Goal: Task Accomplishment & Management: Use online tool/utility

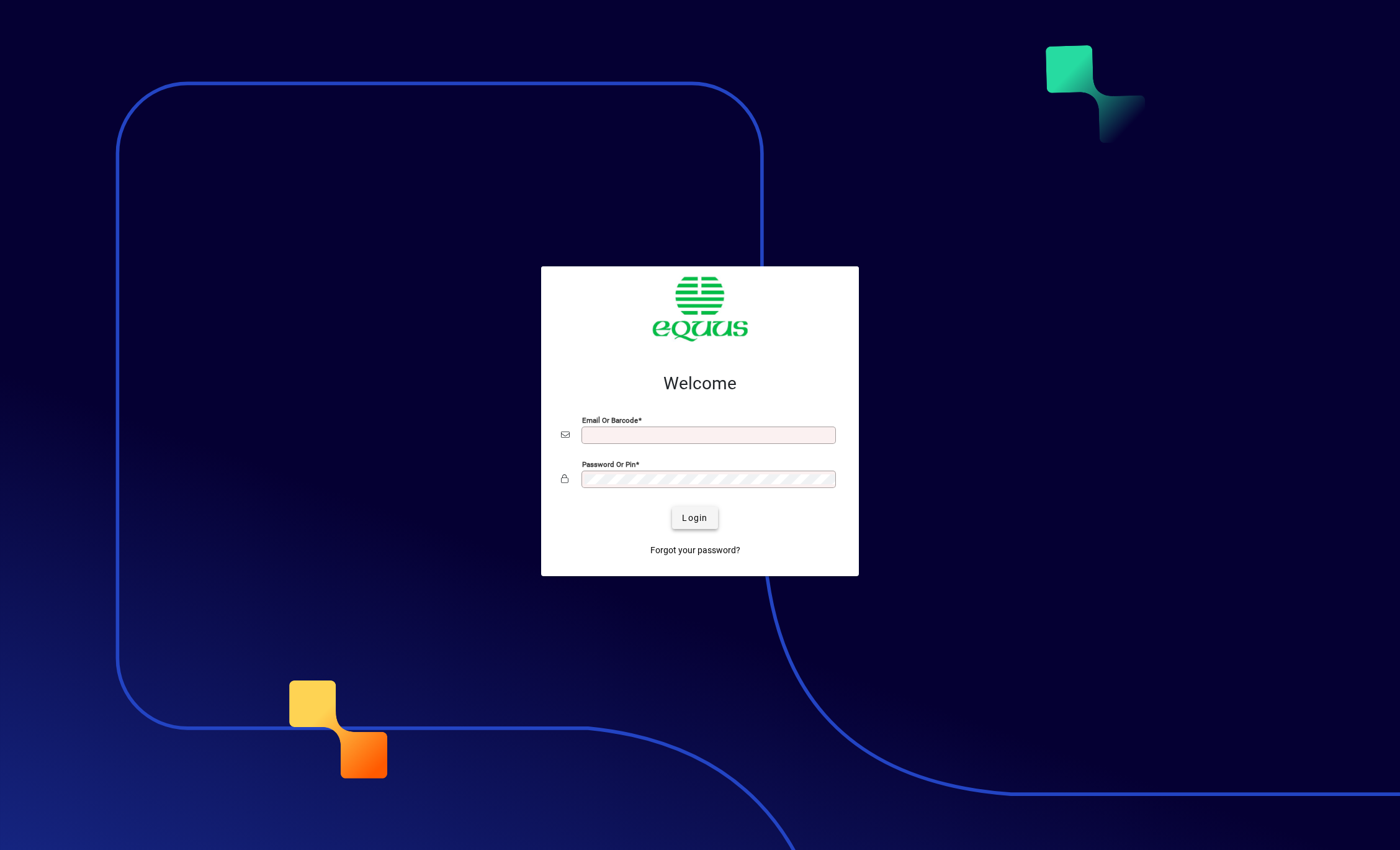
type input "**********"
click at [590, 377] on span "Login" at bounding box center [695, 518] width 26 height 13
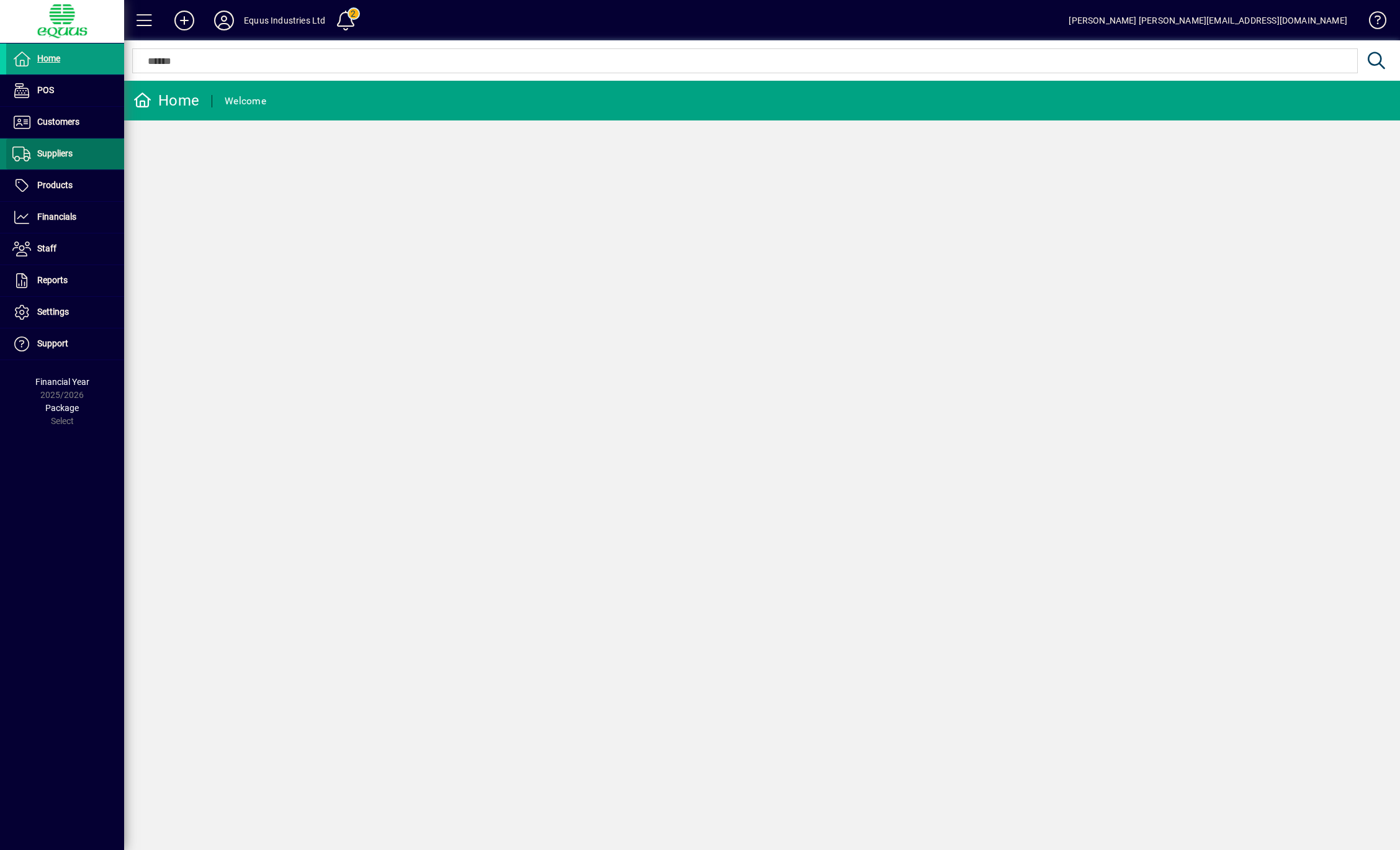
click at [53, 163] on span at bounding box center [65, 154] width 118 height 30
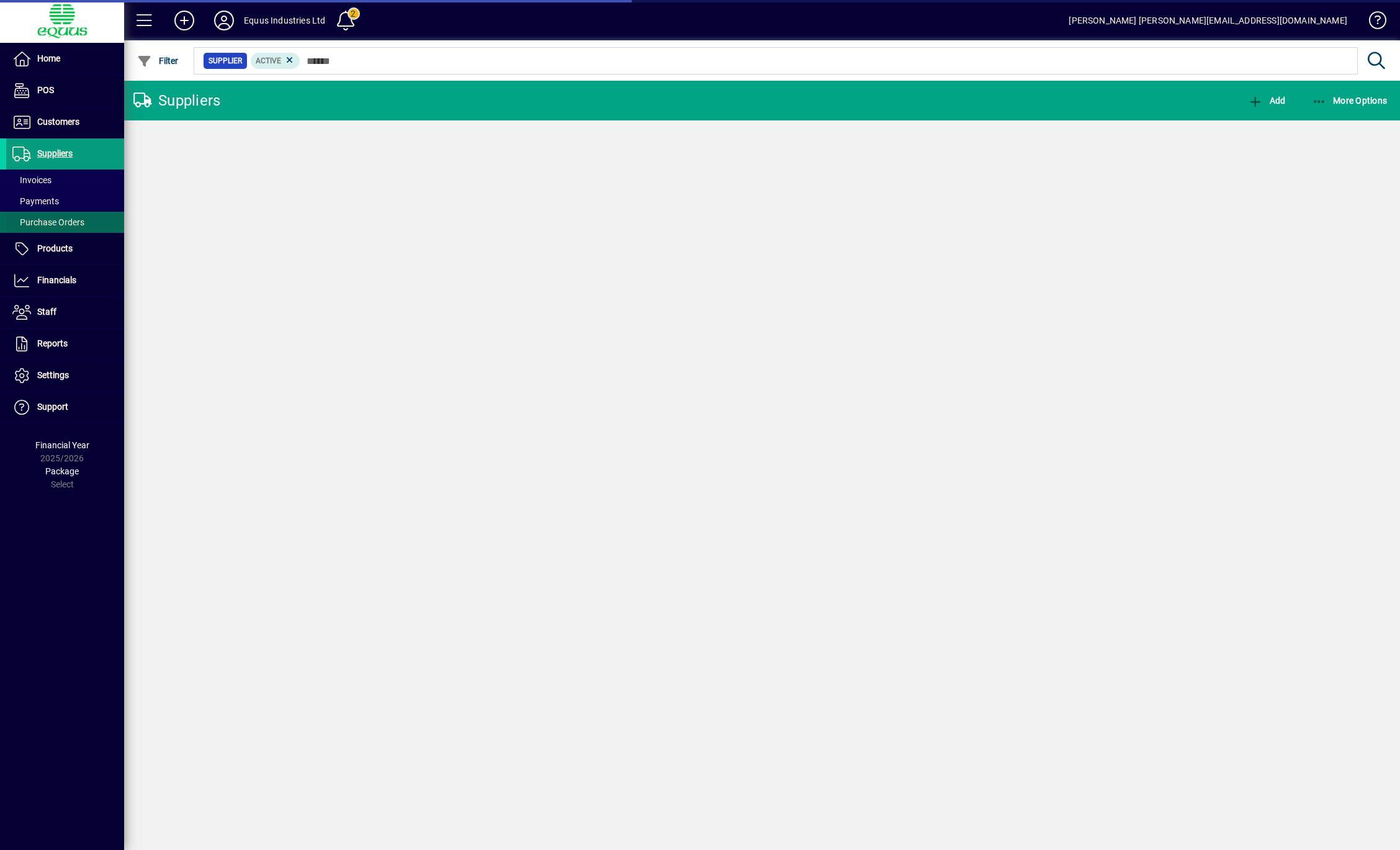
click at [51, 221] on span "Purchase Orders" at bounding box center [48, 221] width 72 height 10
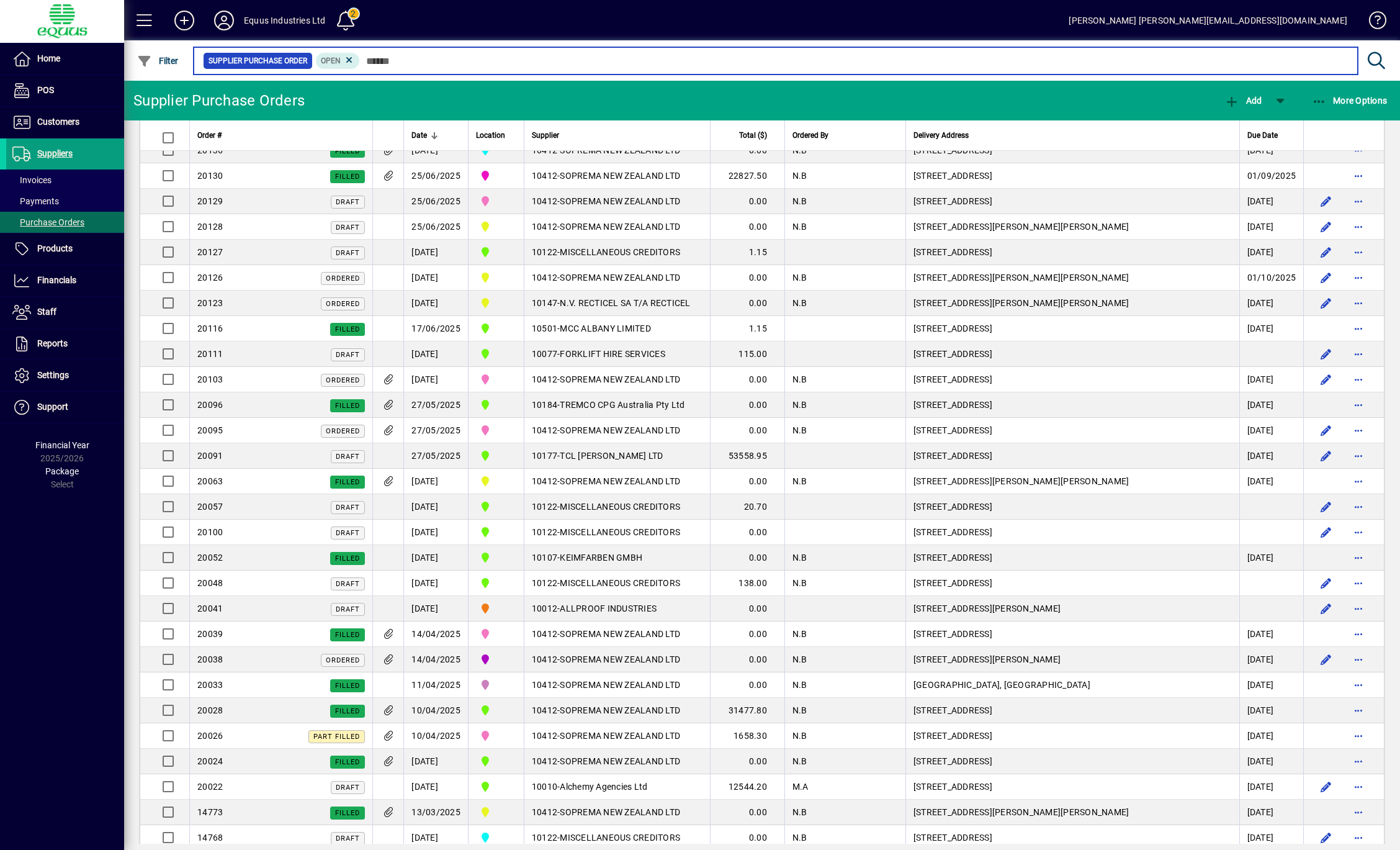
scroll to position [313, 0]
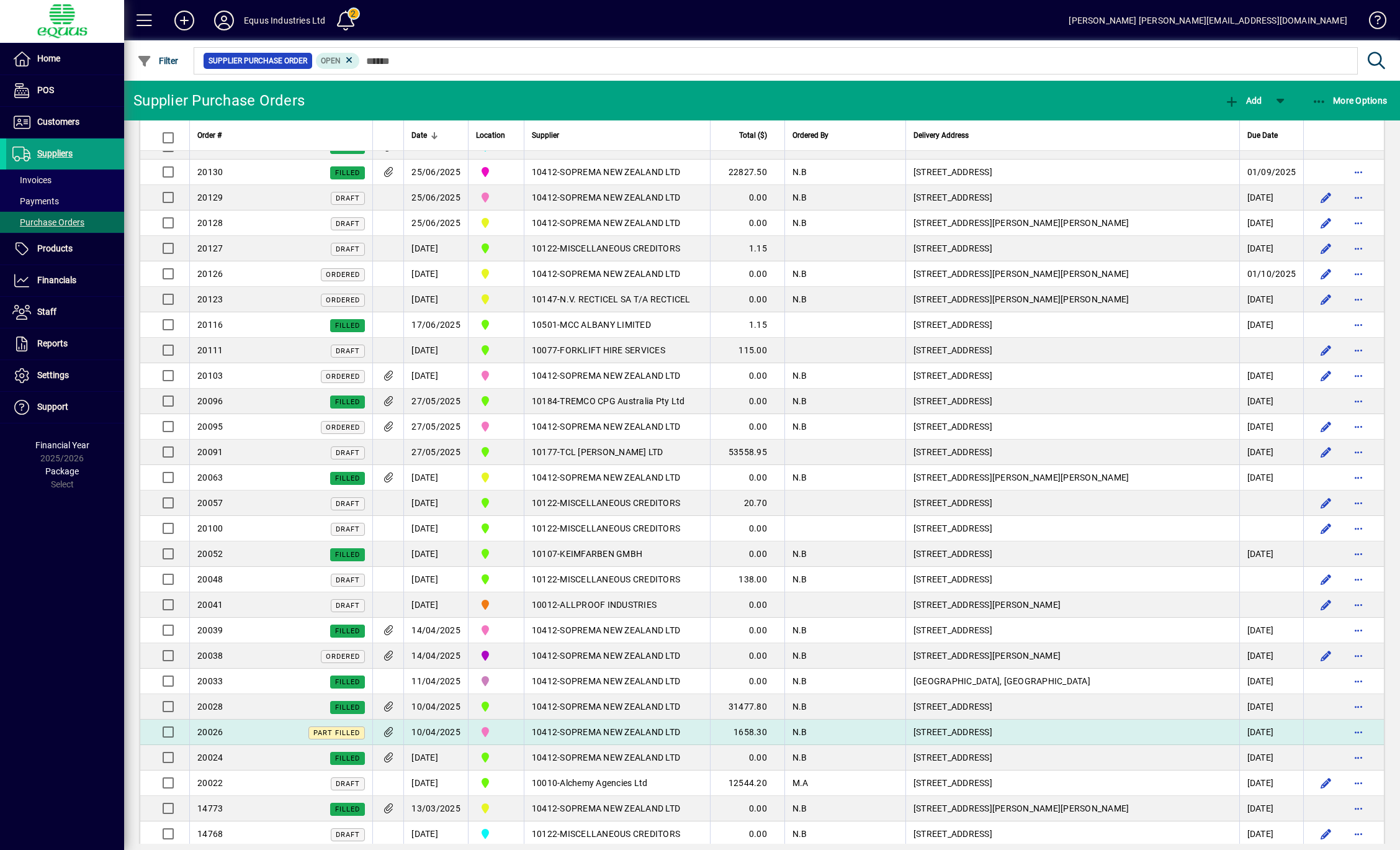
click at [331, 730] on span "Part Filled" at bounding box center [337, 732] width 47 height 8
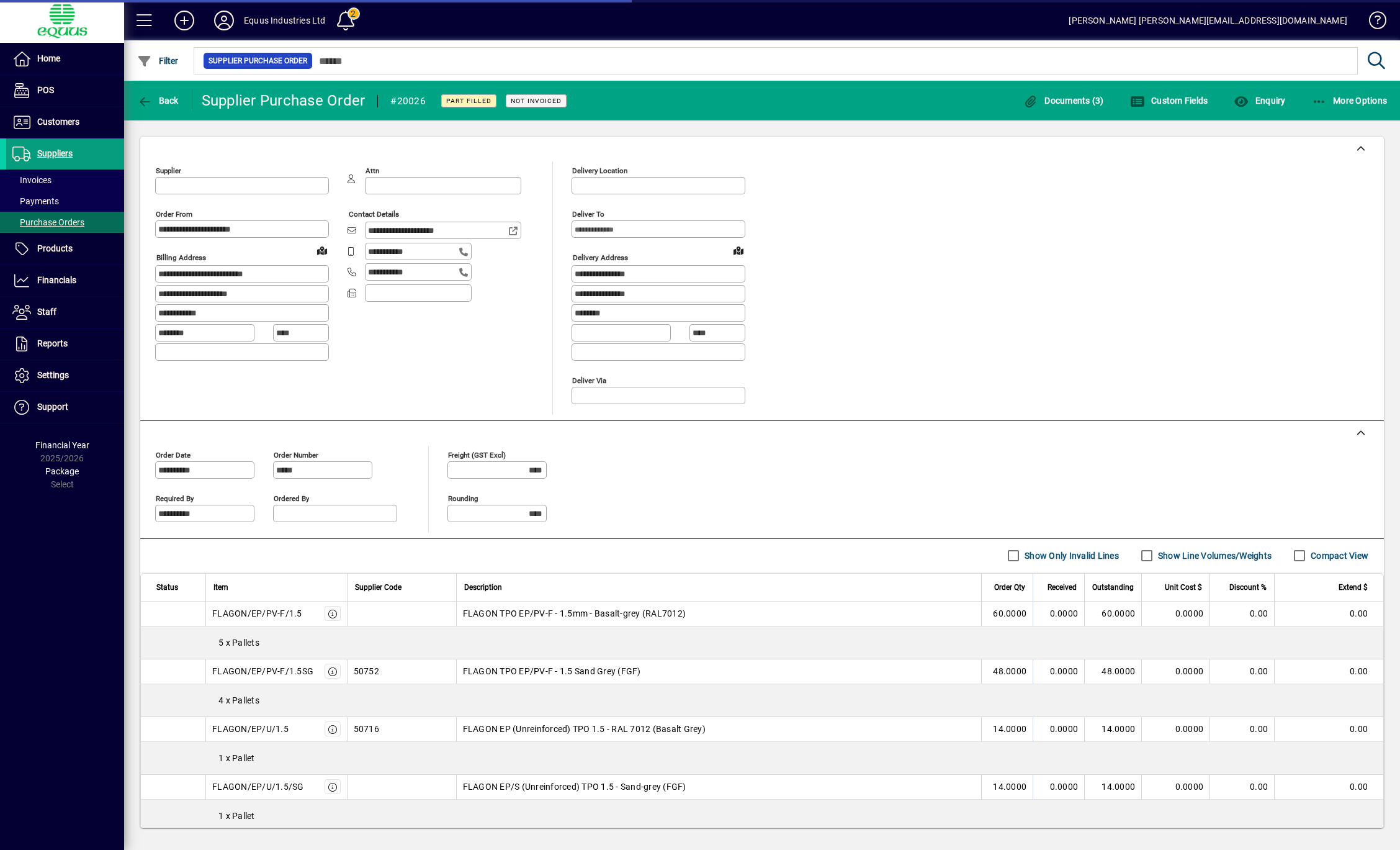
type input "**********"
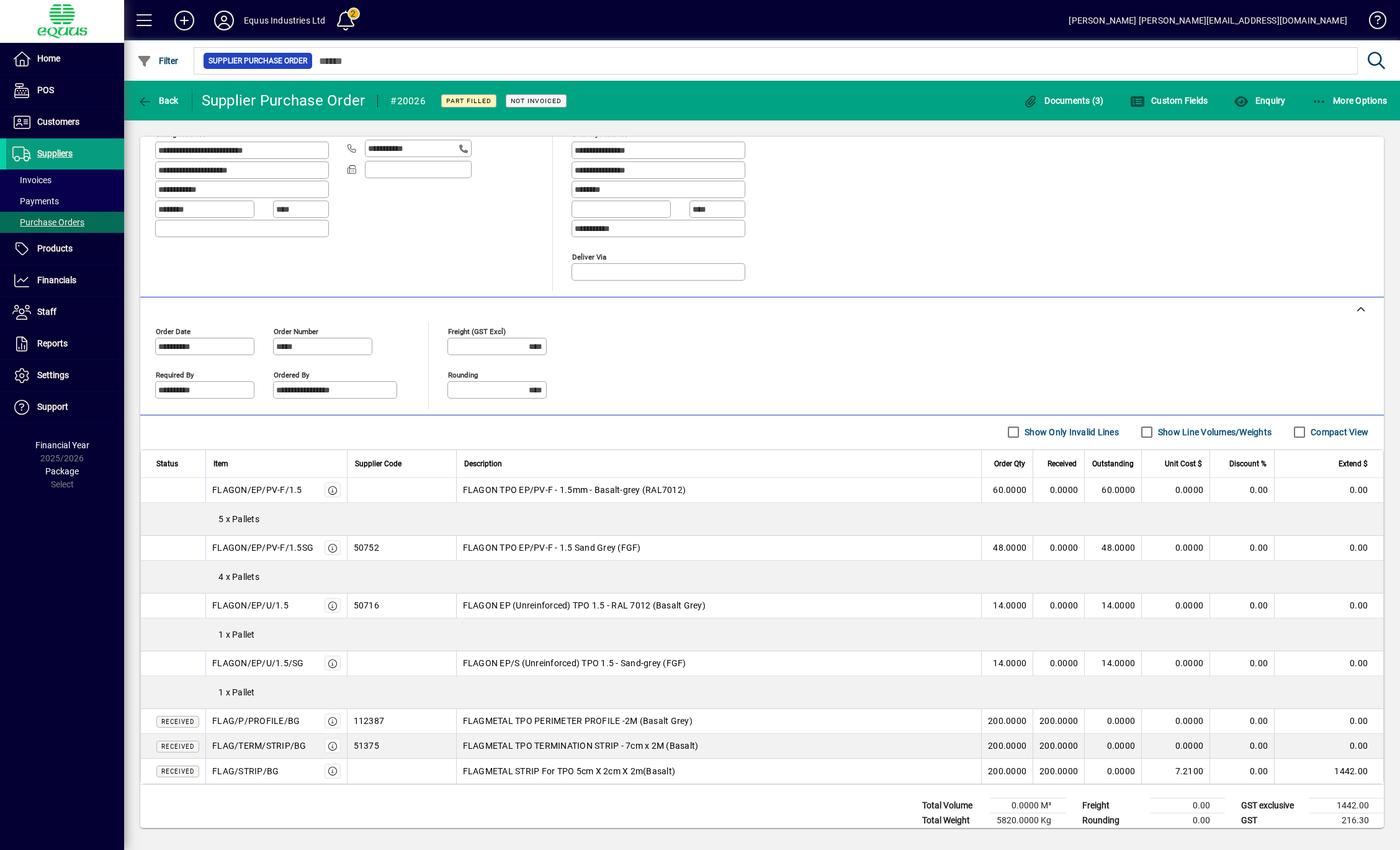
scroll to position [150, 0]
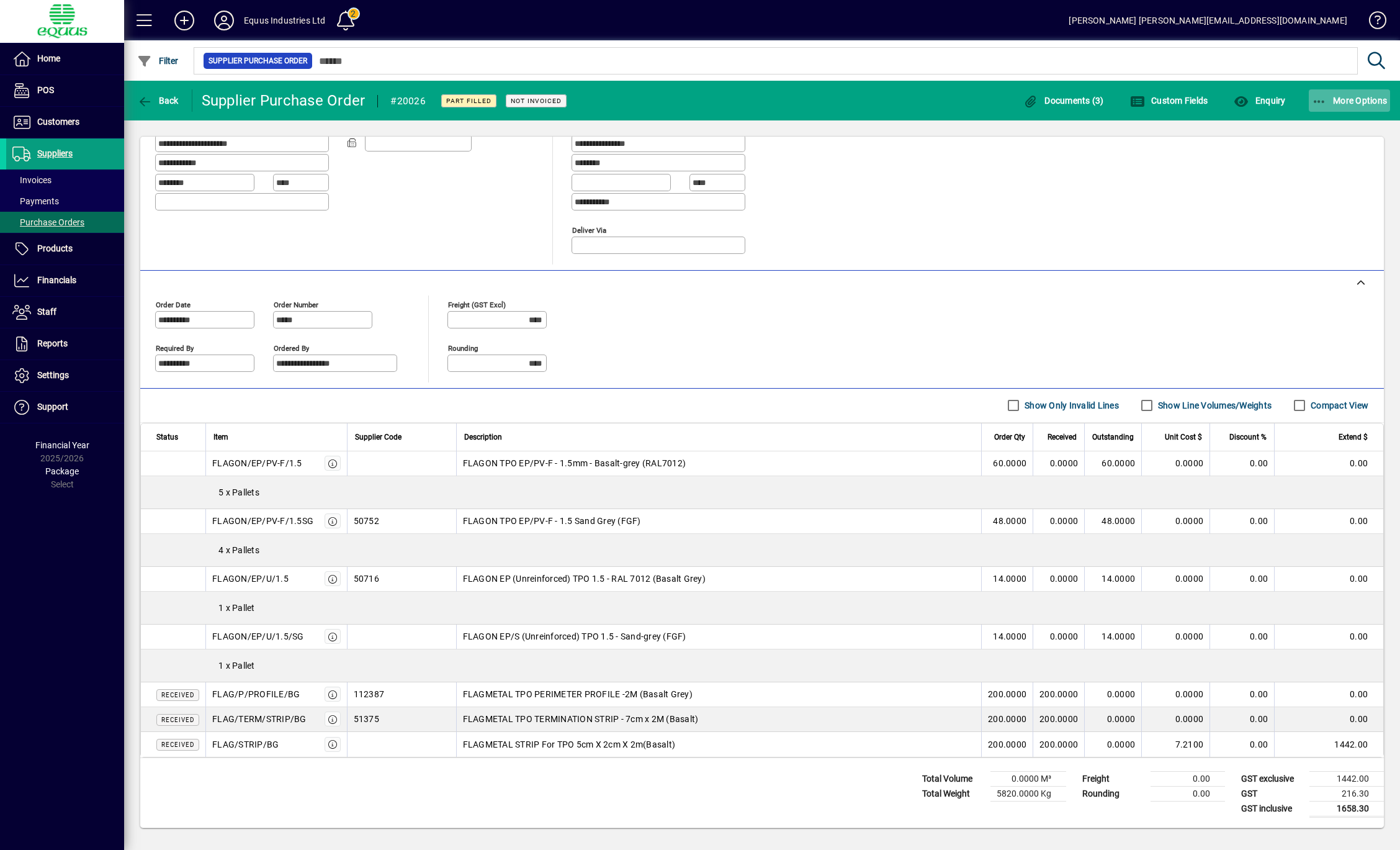
click at [1349, 98] on span "More Options" at bounding box center [1349, 100] width 76 height 10
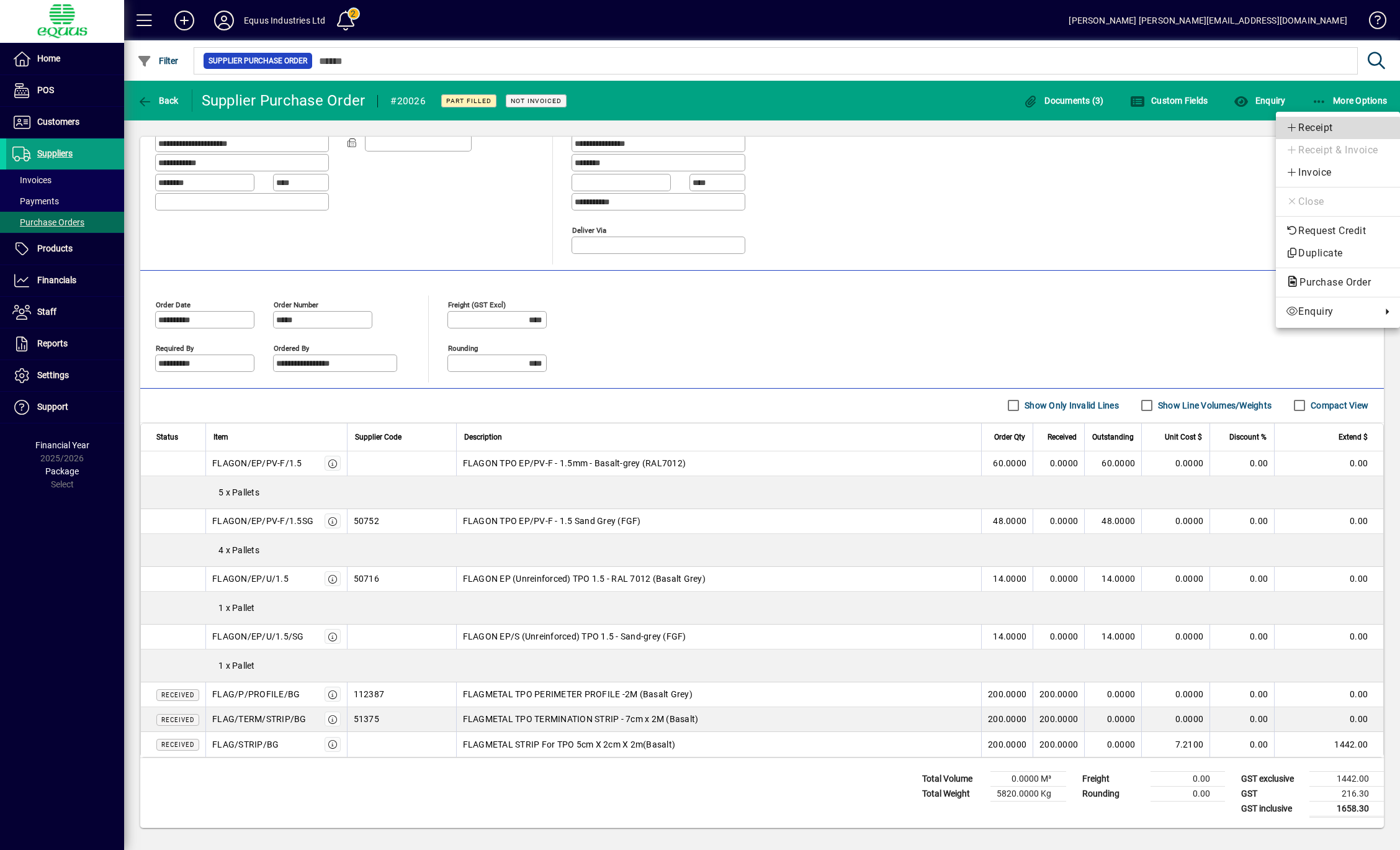
click at [1315, 129] on span "Receipt" at bounding box center [1338, 128] width 104 height 15
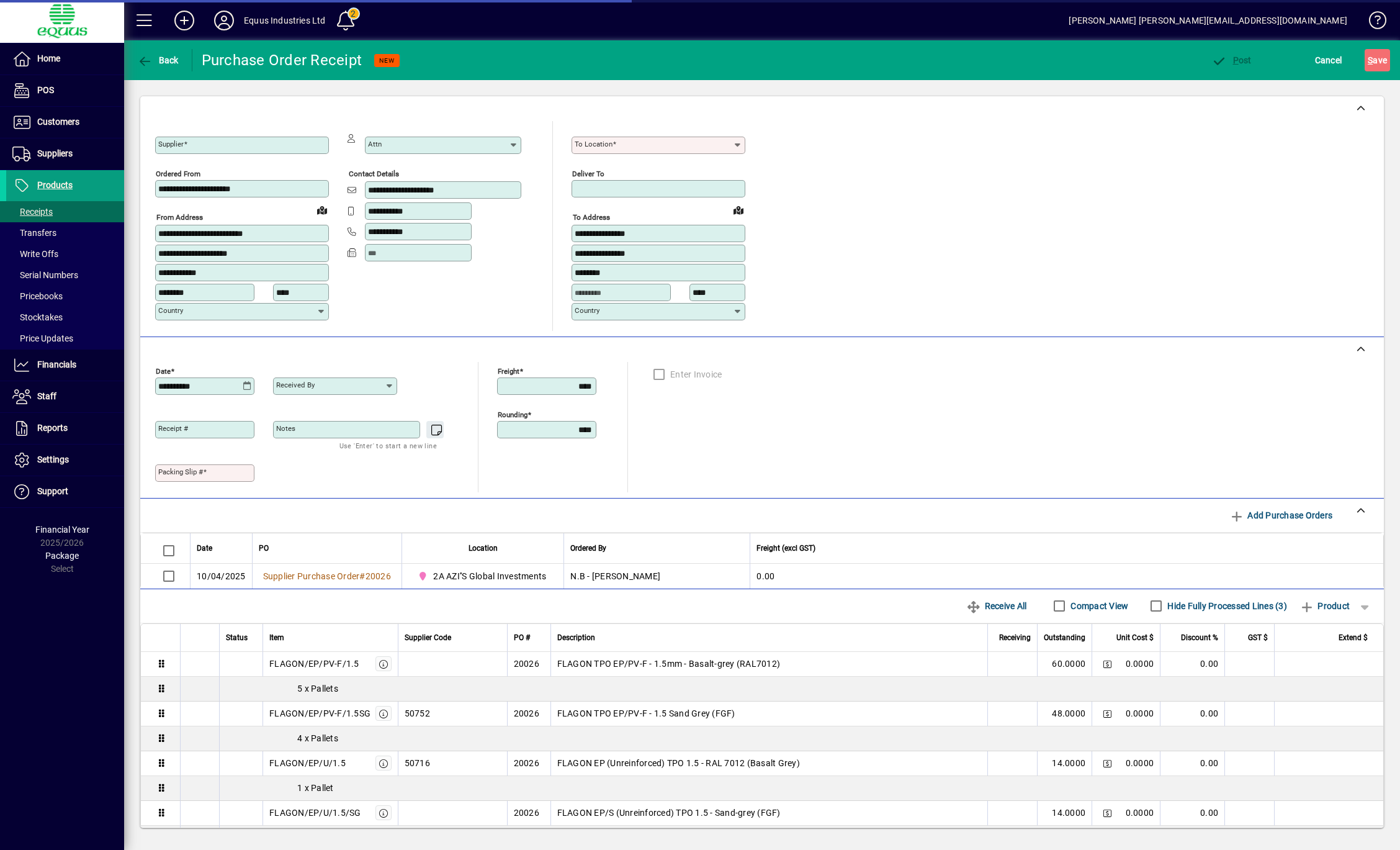
type input "**********"
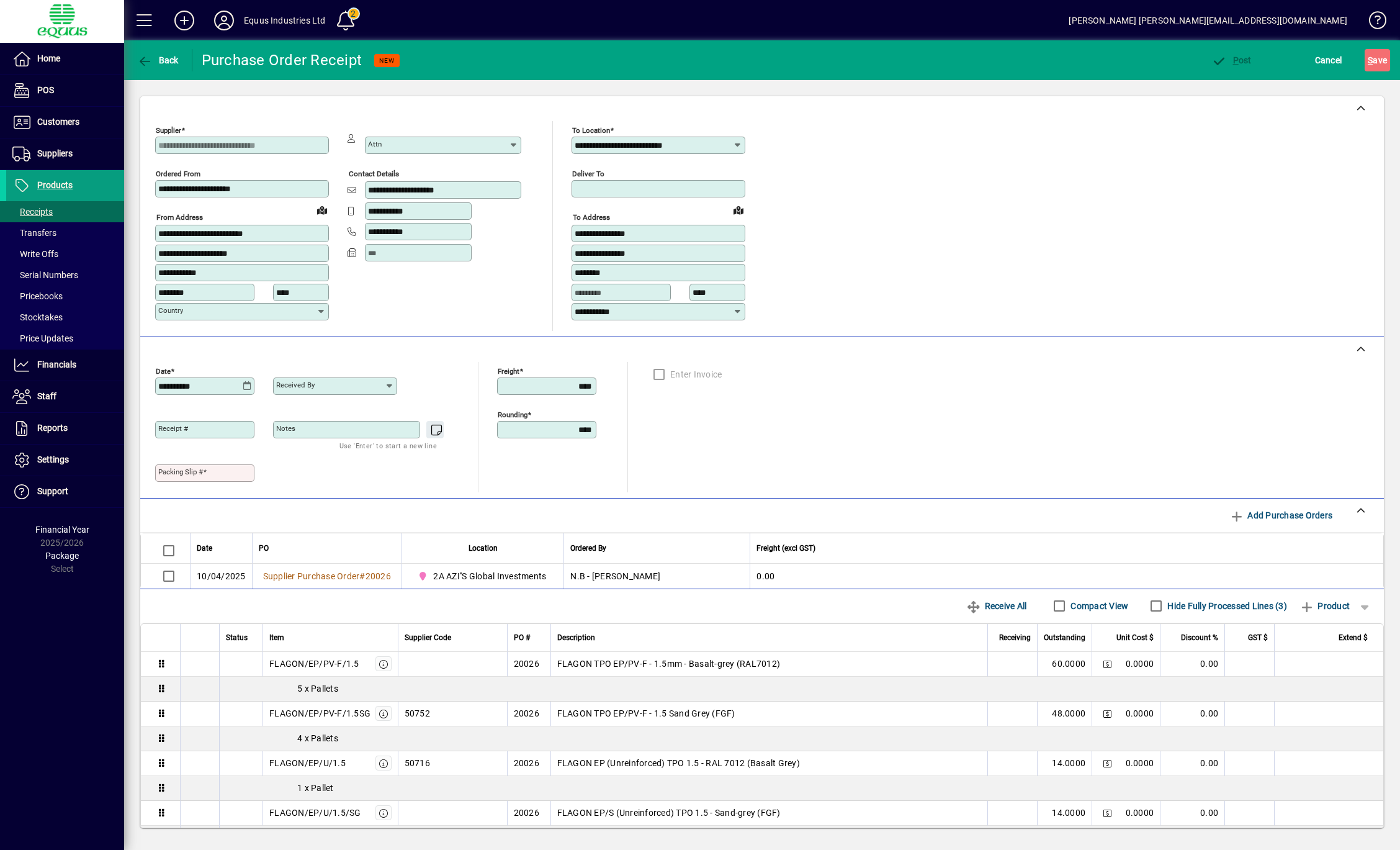
click at [388, 386] on icon at bounding box center [390, 386] width 10 height 10
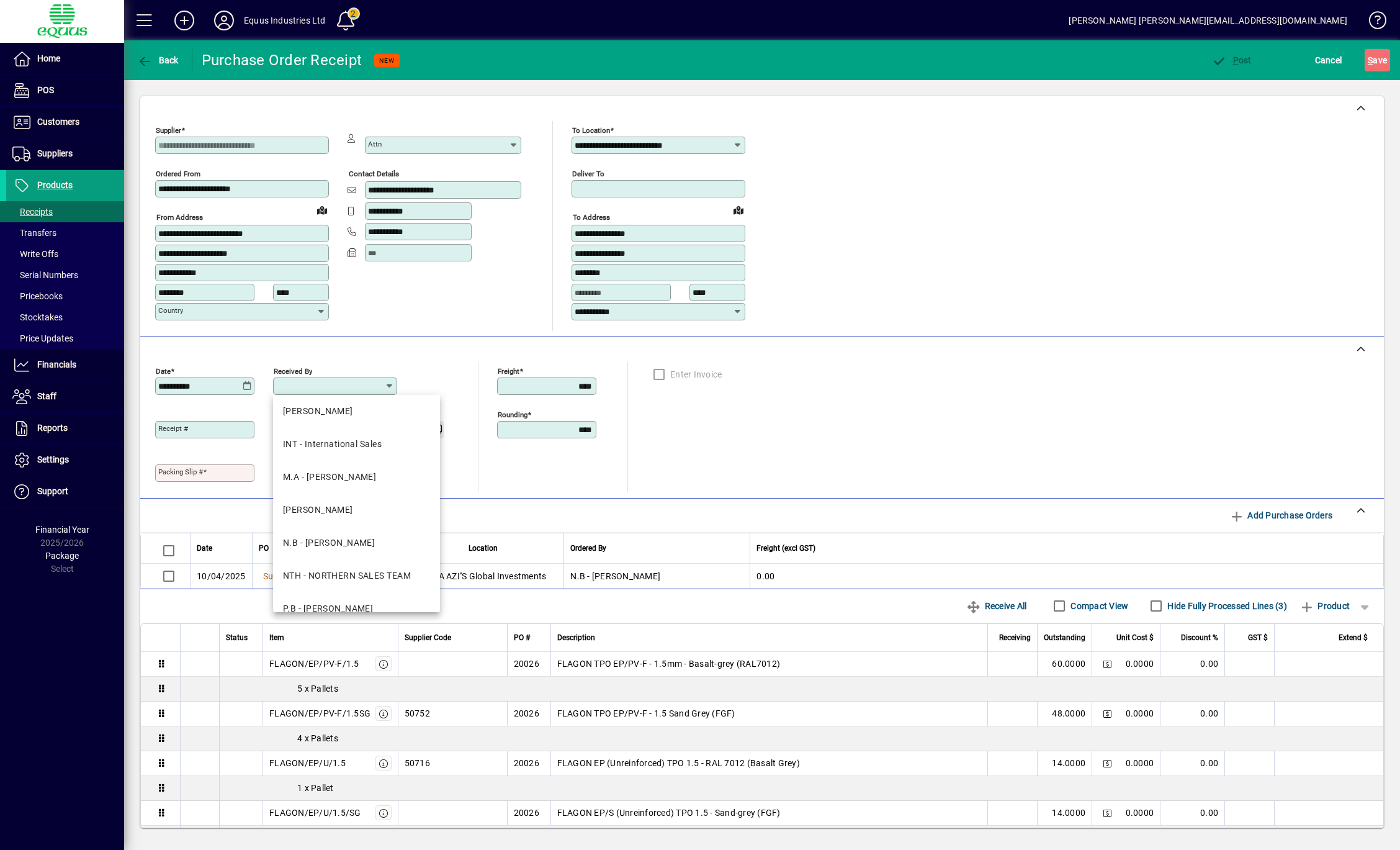
scroll to position [232, 0]
click at [340, 511] on div "N.B - [PERSON_NAME]" at bounding box center [328, 513] width 91 height 13
type input "**********"
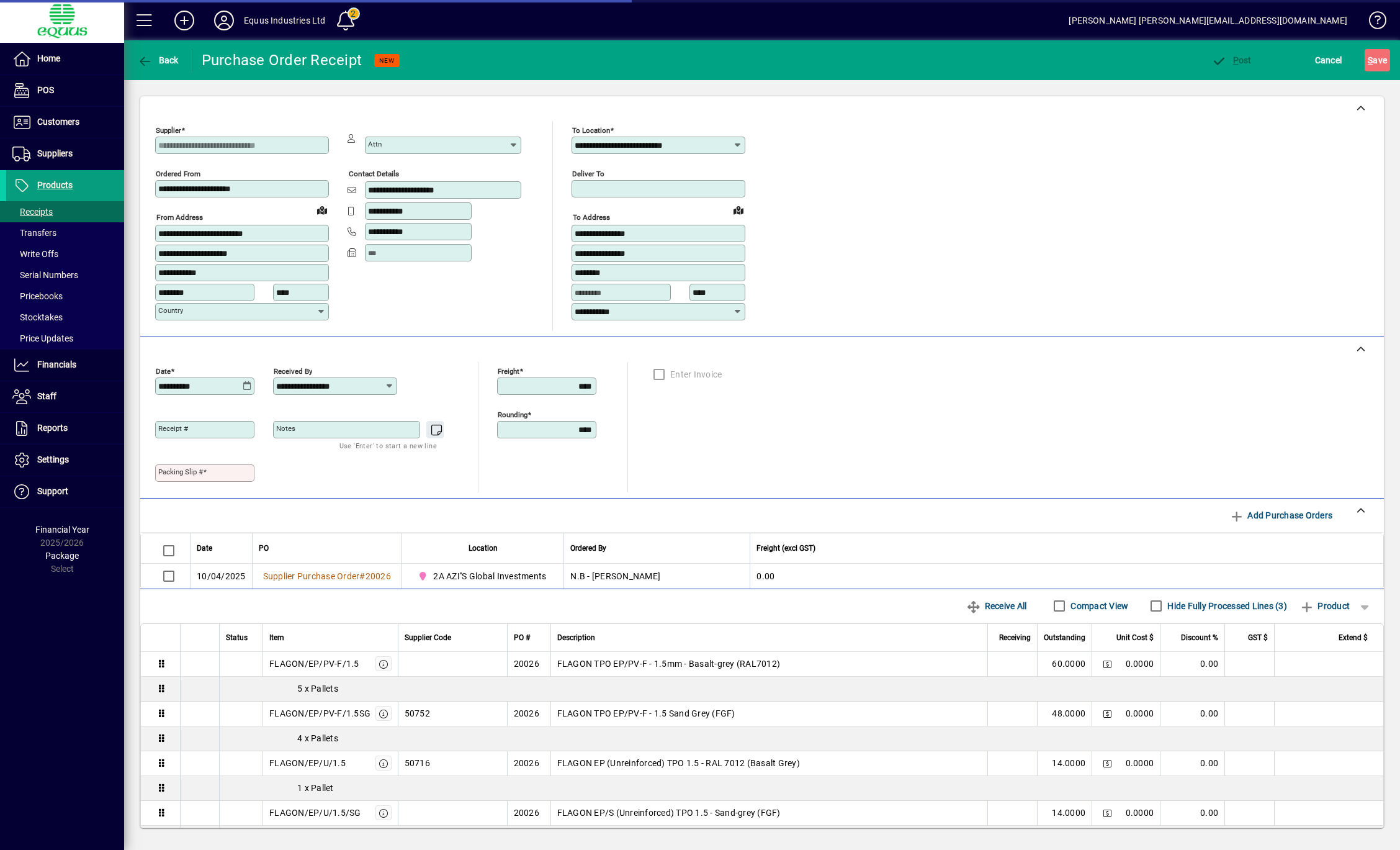
click at [220, 474] on input "Packing Slip #" at bounding box center [206, 473] width 95 height 10
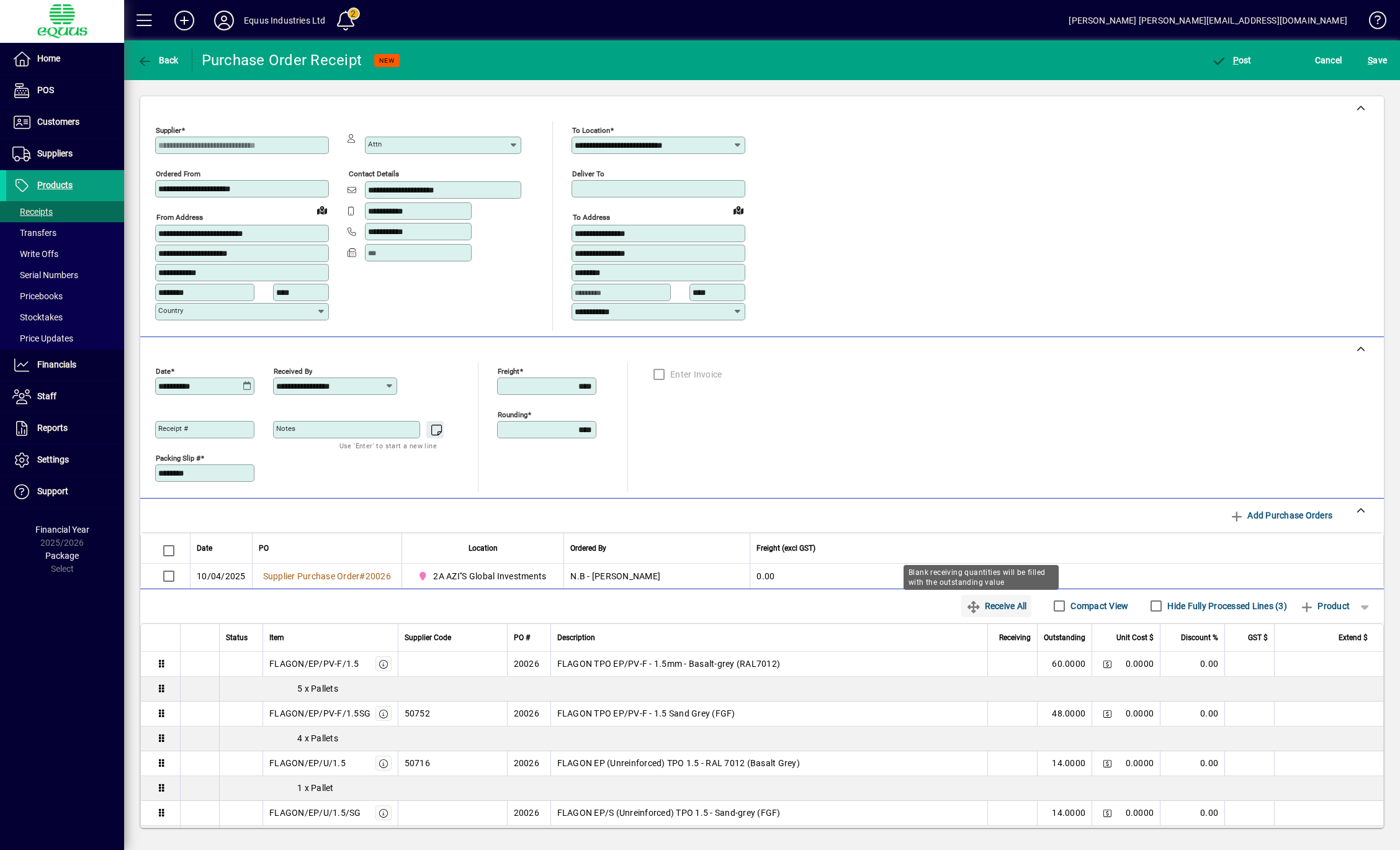
type input "********"
click at [966, 612] on icon "button" at bounding box center [973, 608] width 16 height 13
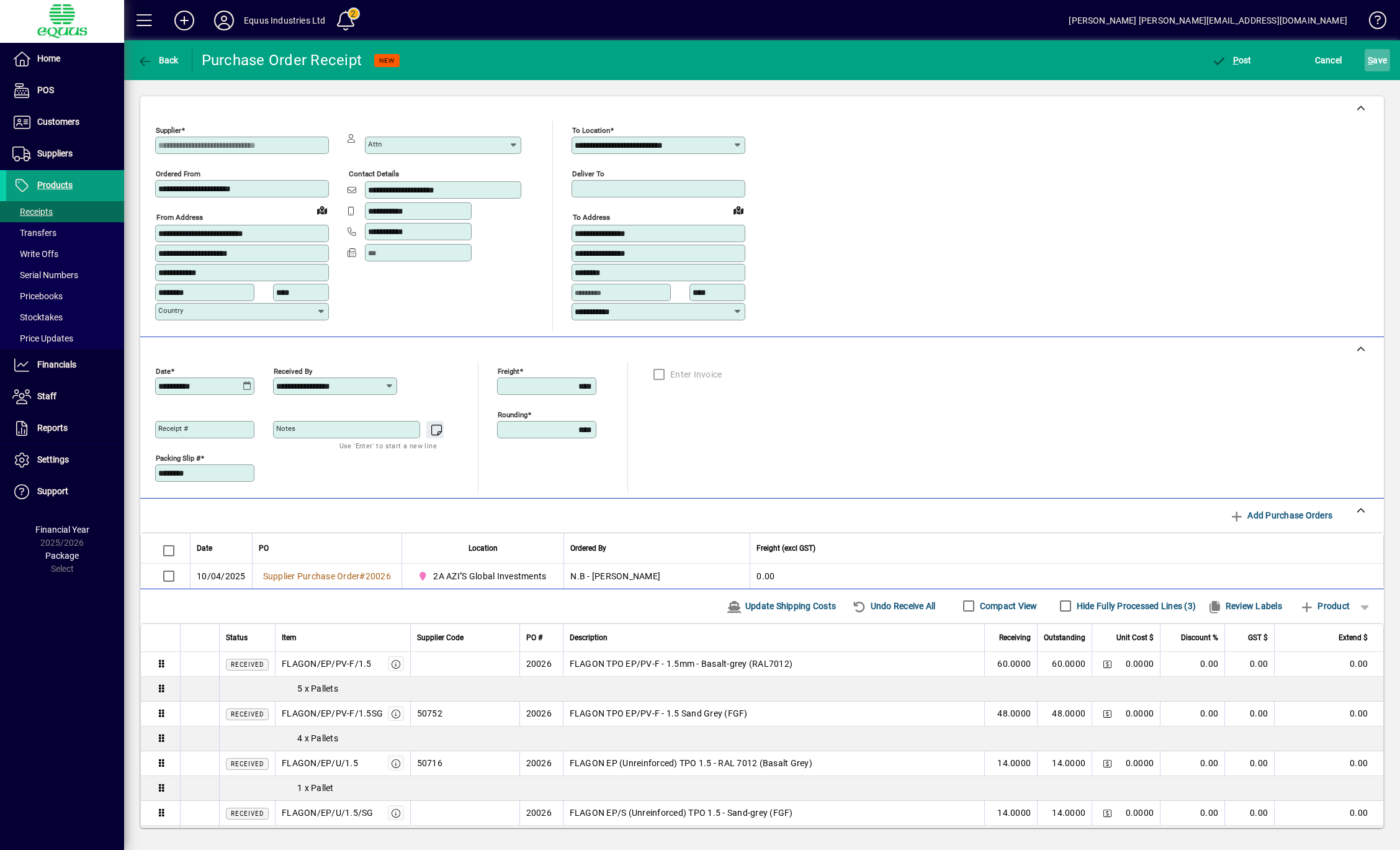
click at [1378, 64] on span "S ave" at bounding box center [1376, 60] width 19 height 20
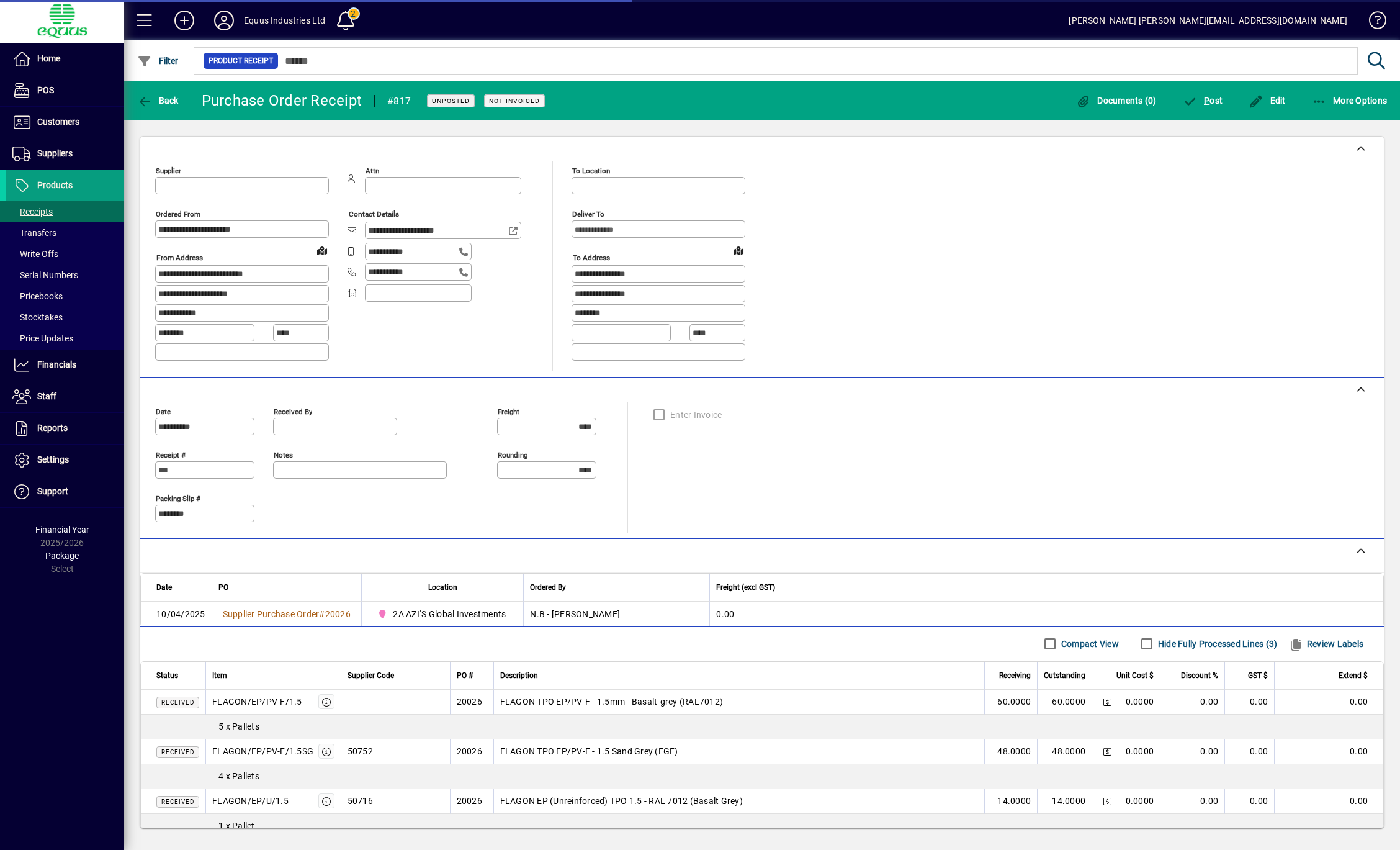
type input "**********"
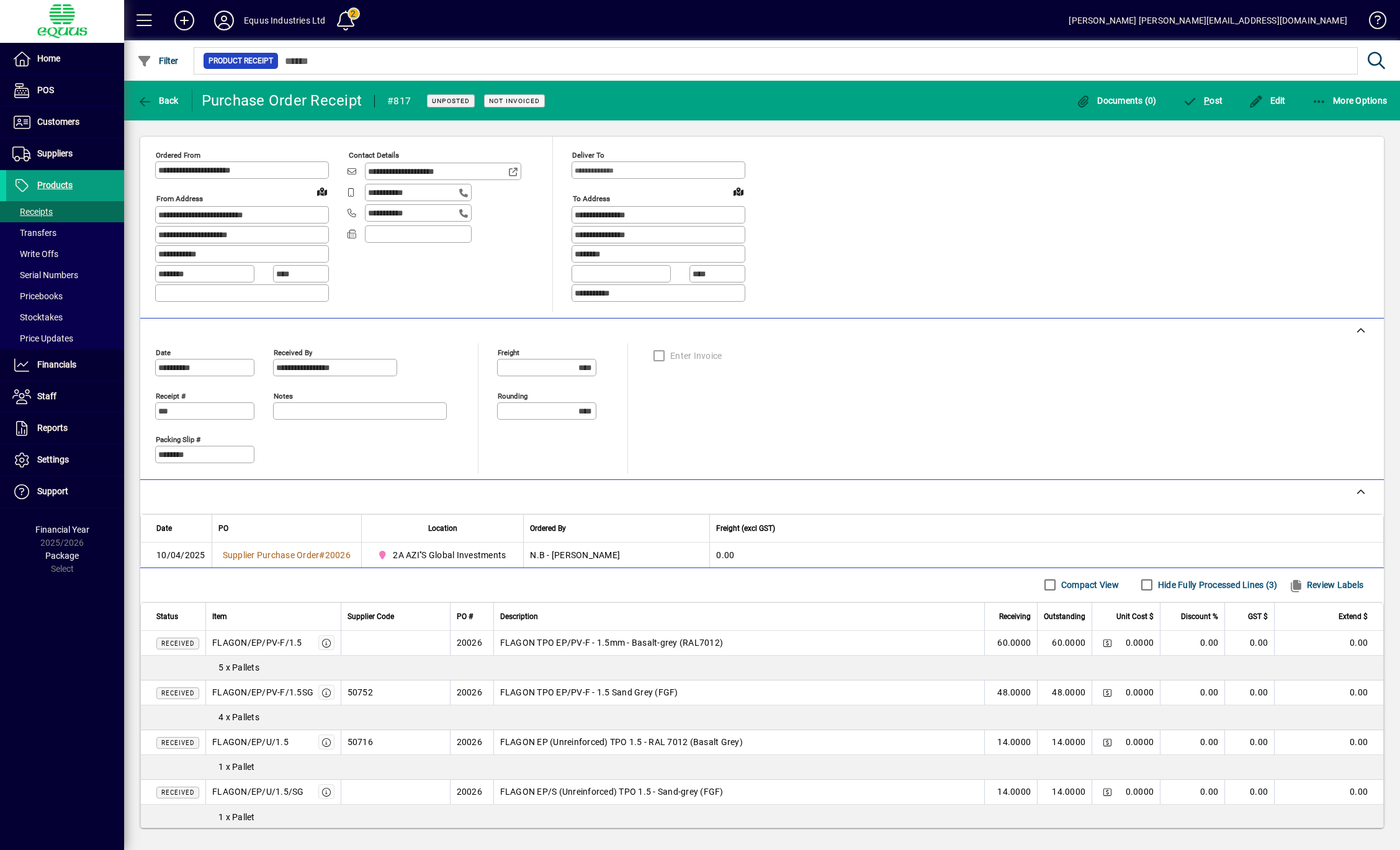
scroll to position [43, 0]
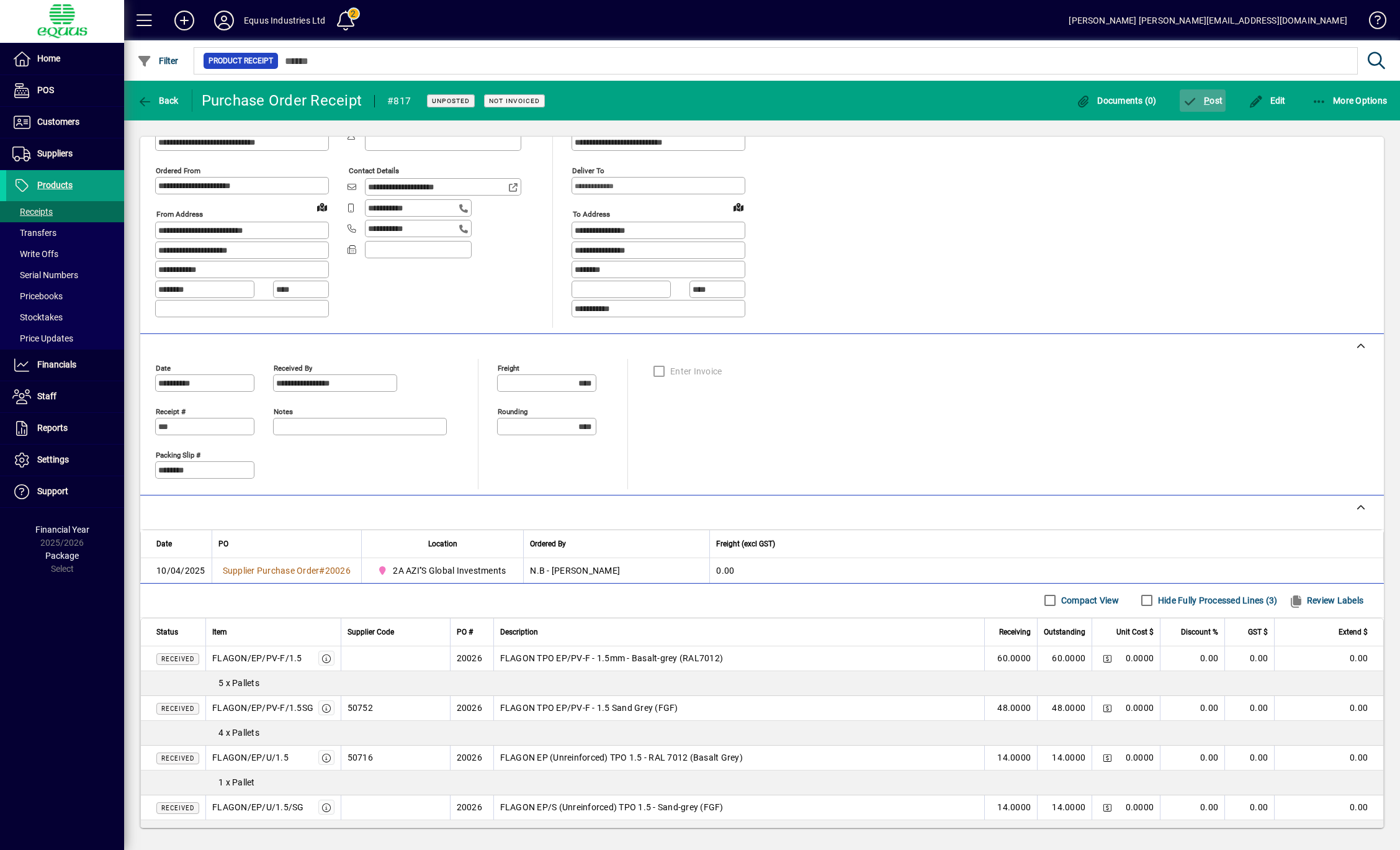
click at [1199, 98] on span "P ost" at bounding box center [1202, 100] width 40 height 10
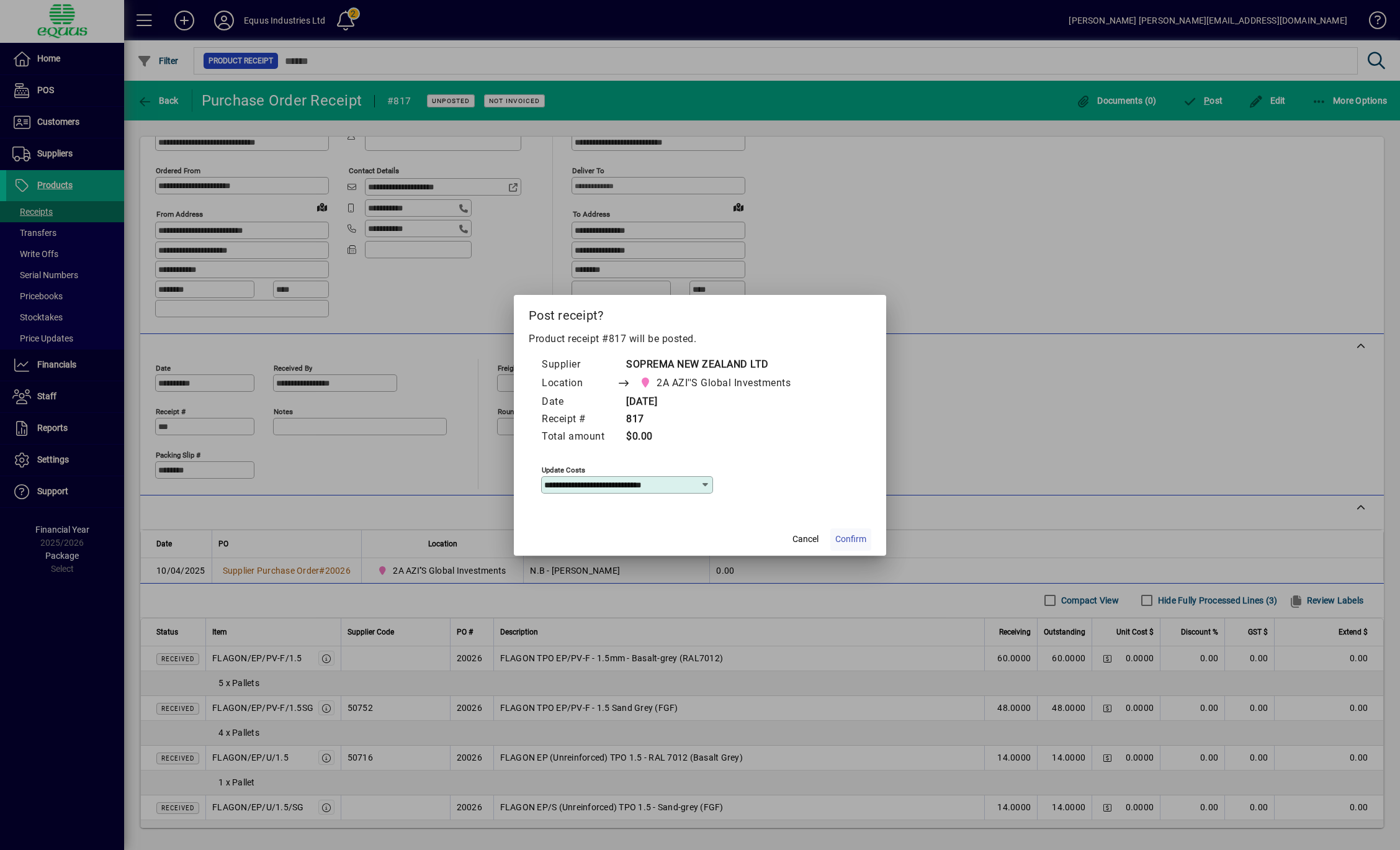
click at [850, 538] on span "Confirm" at bounding box center [850, 539] width 31 height 13
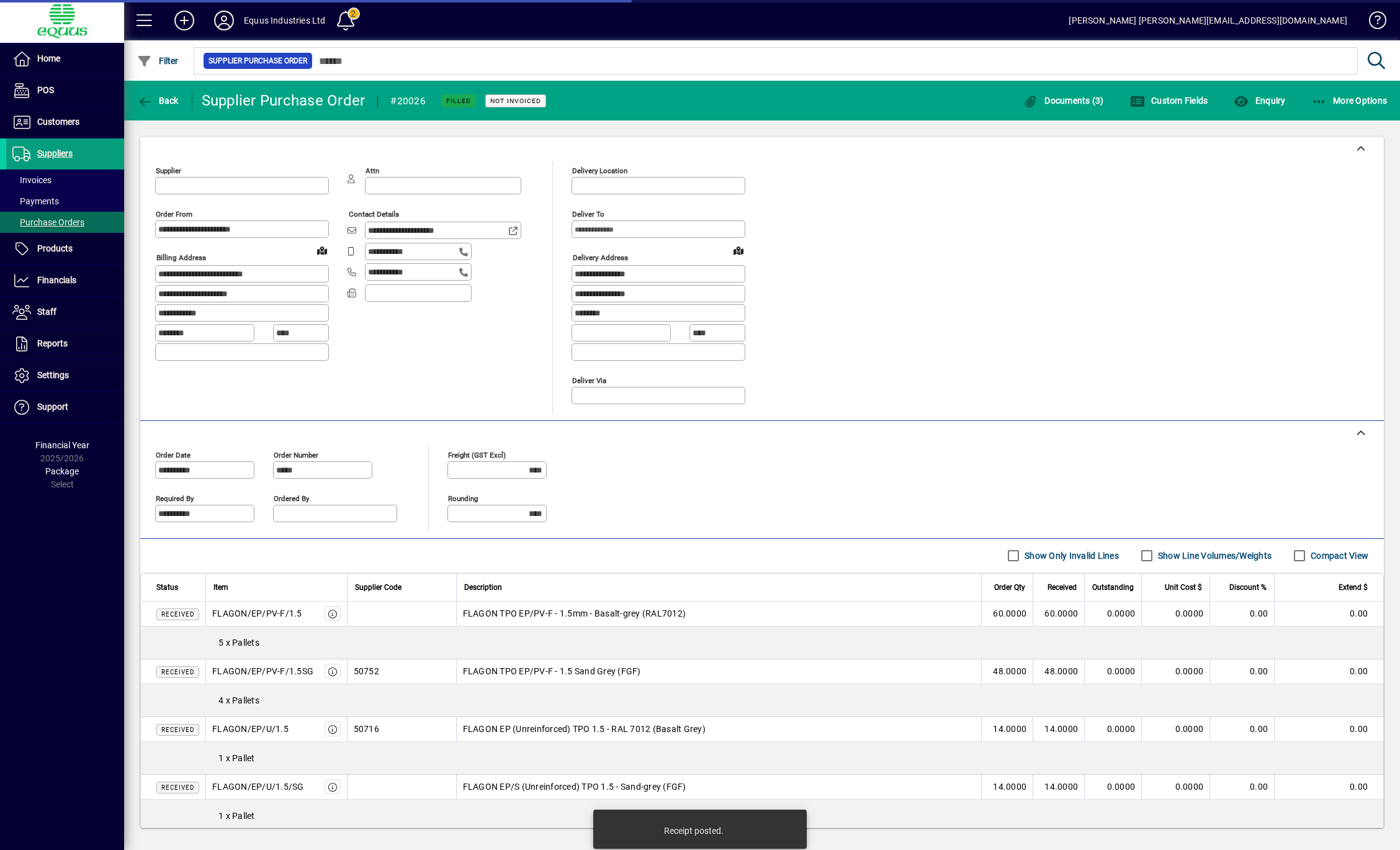
type input "**********"
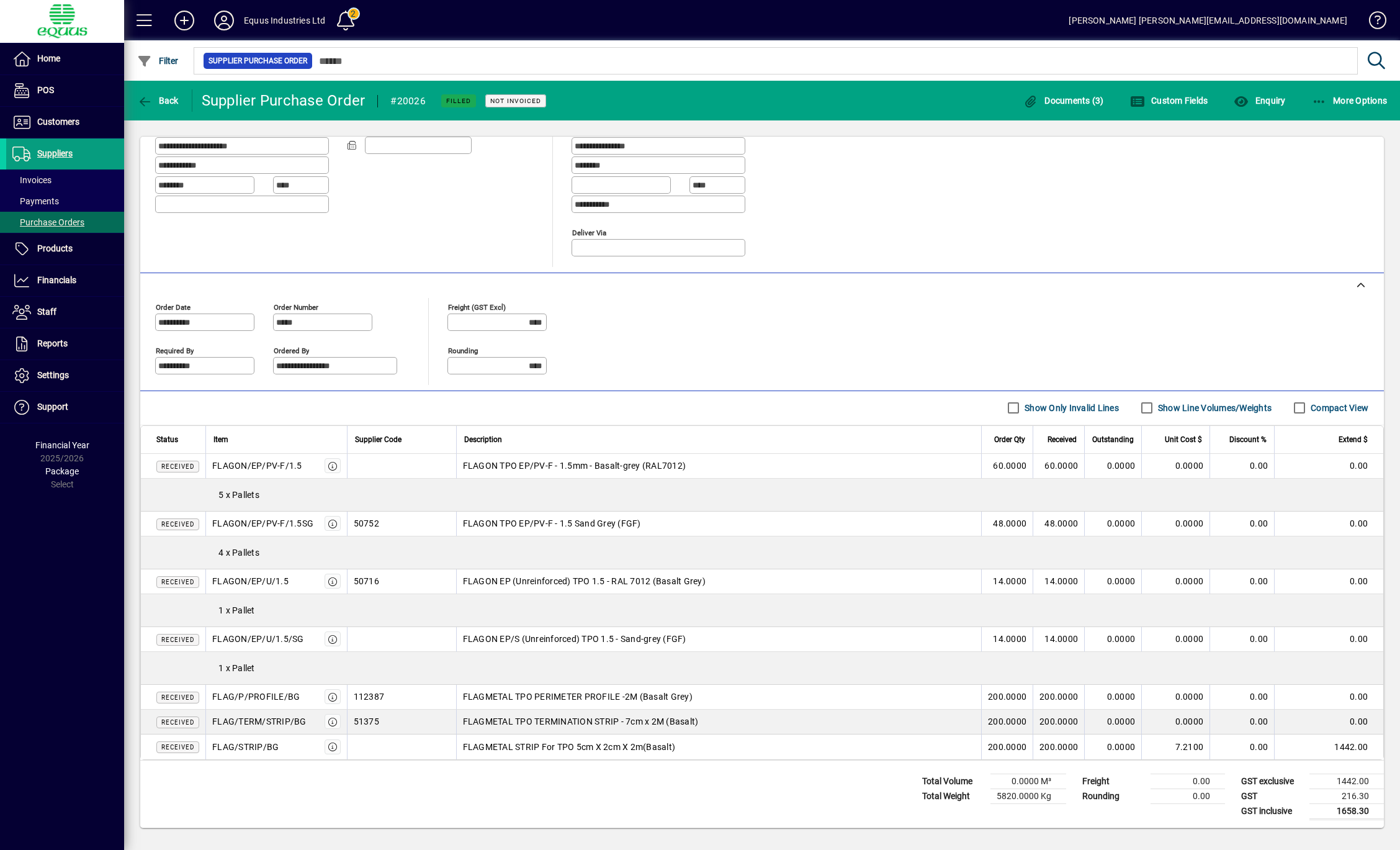
scroll to position [150, 0]
click at [155, 102] on span "Back" at bounding box center [157, 100] width 41 height 10
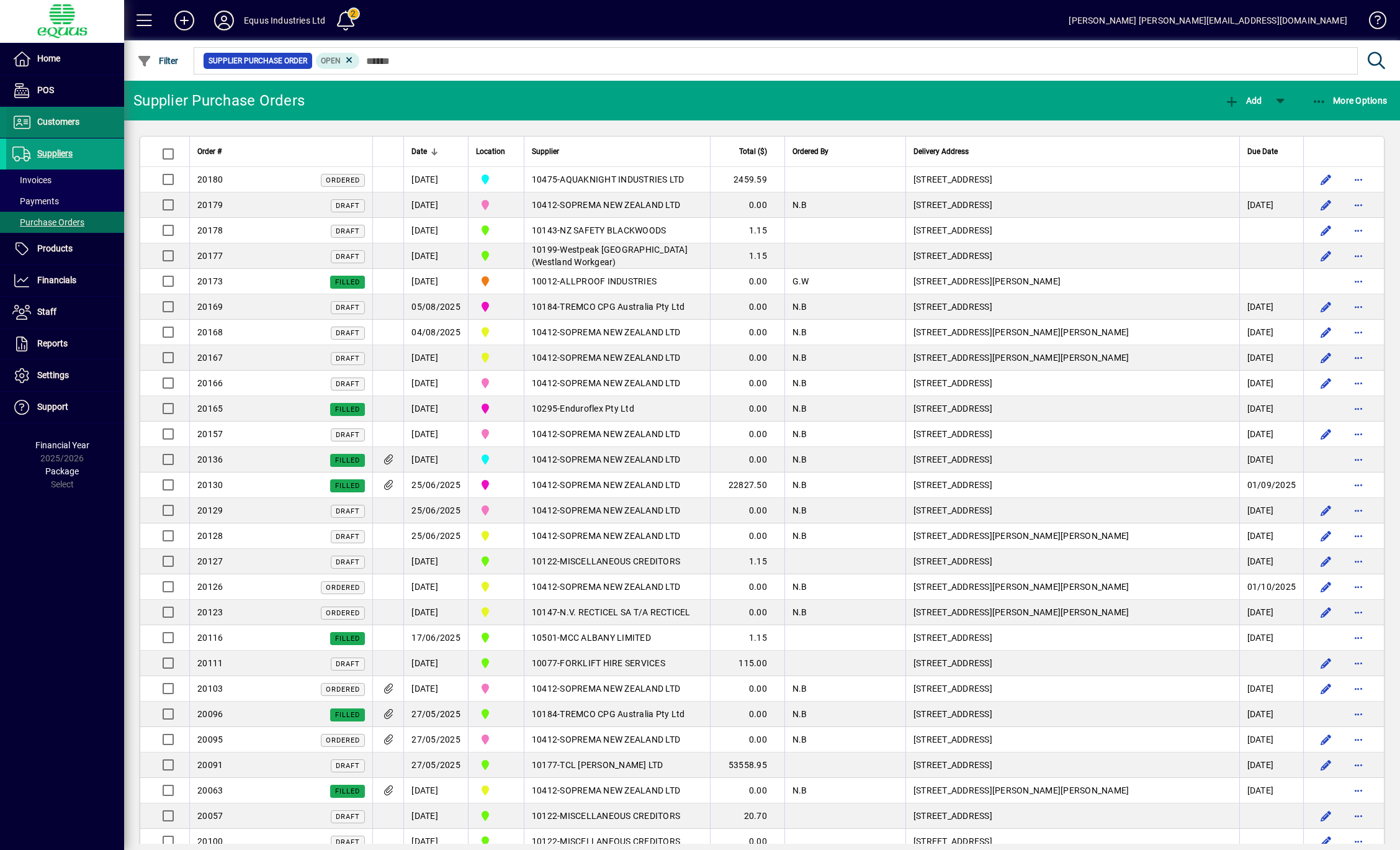
click at [88, 118] on span at bounding box center [65, 122] width 118 height 30
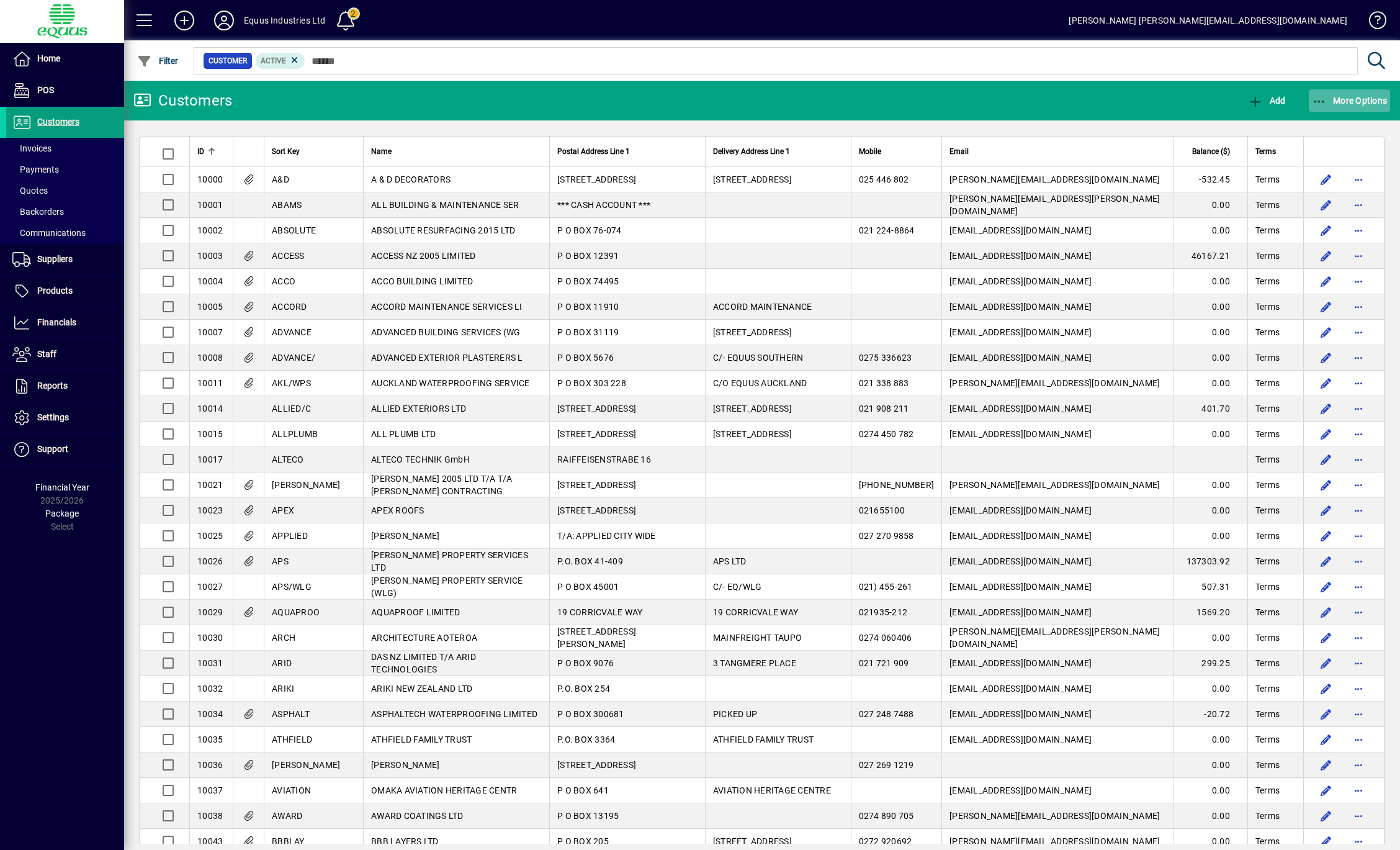
click at [1348, 109] on span "button" at bounding box center [1350, 101] width 82 height 30
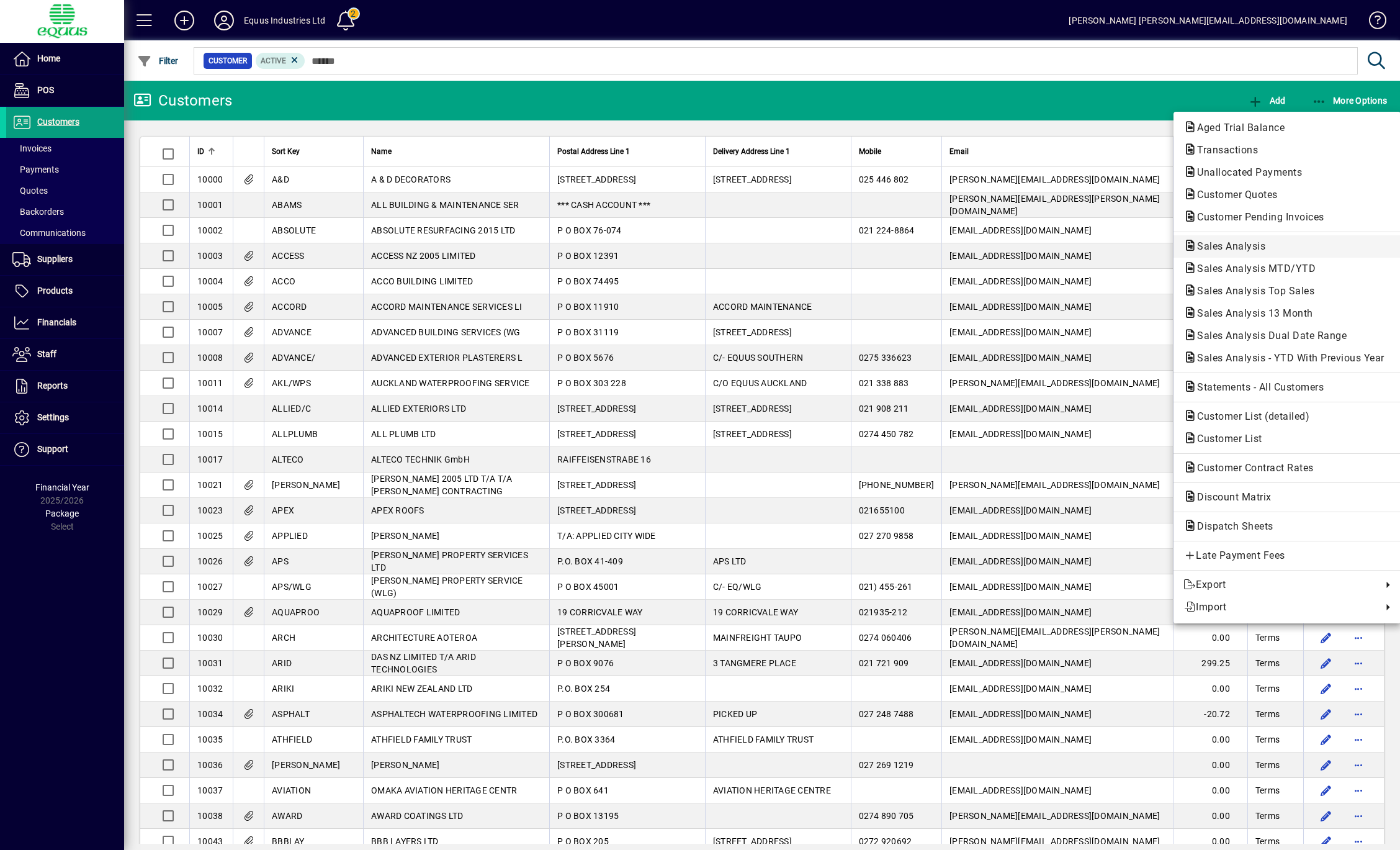
click at [1253, 246] on span "Sales Analysis" at bounding box center [1227, 246] width 88 height 12
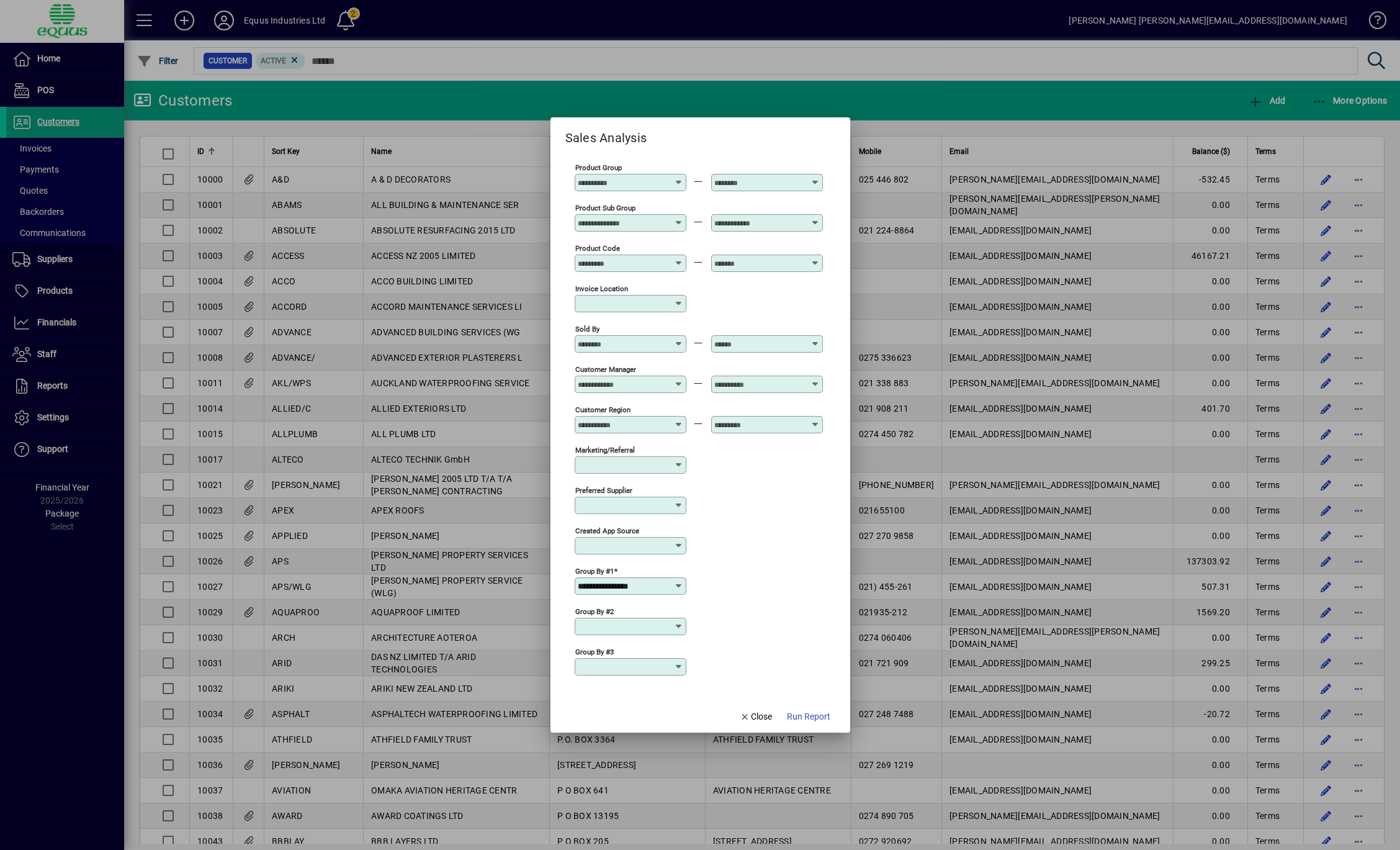
scroll to position [227, 0]
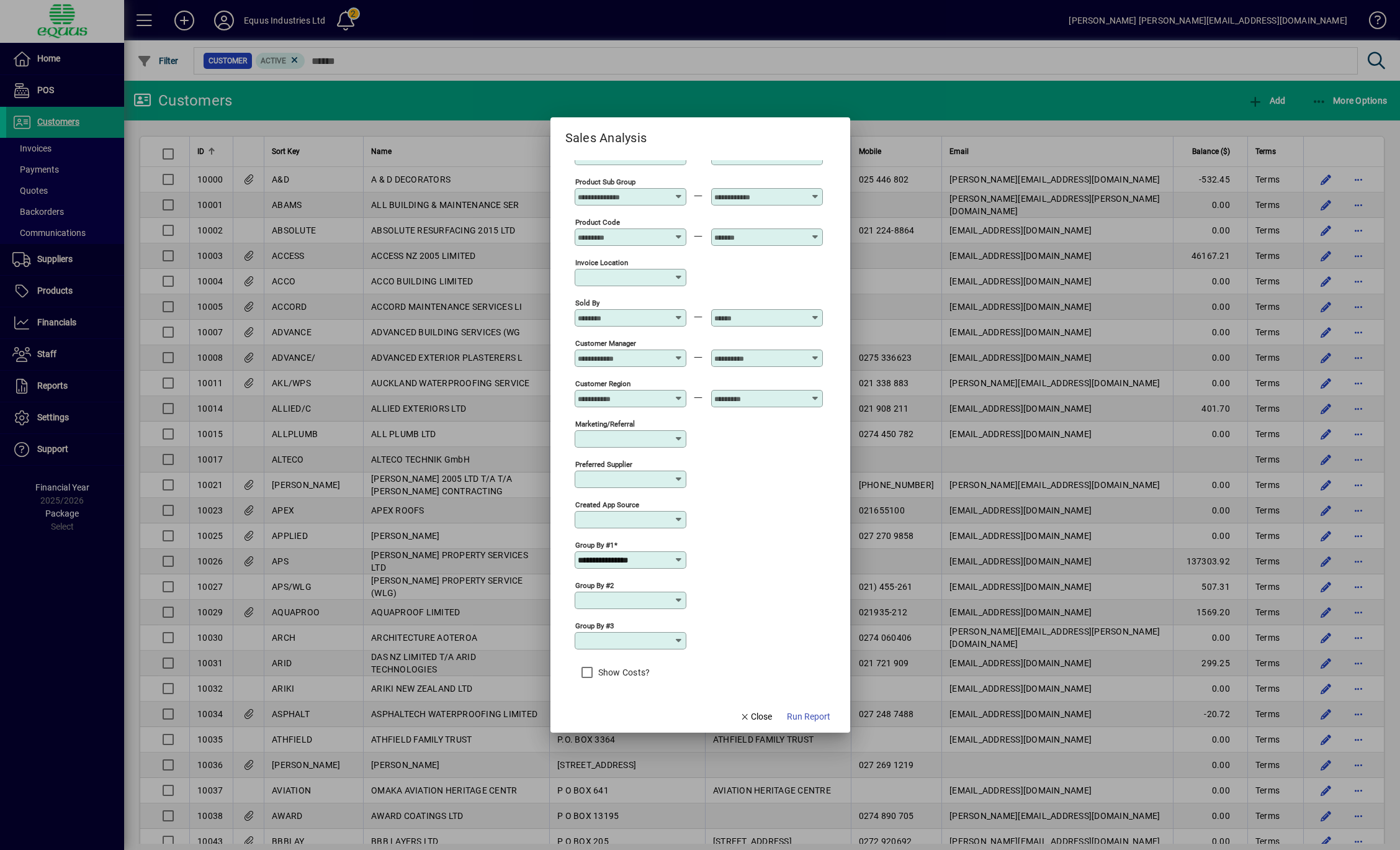
click at [679, 557] on icon at bounding box center [679, 560] width 10 height 10
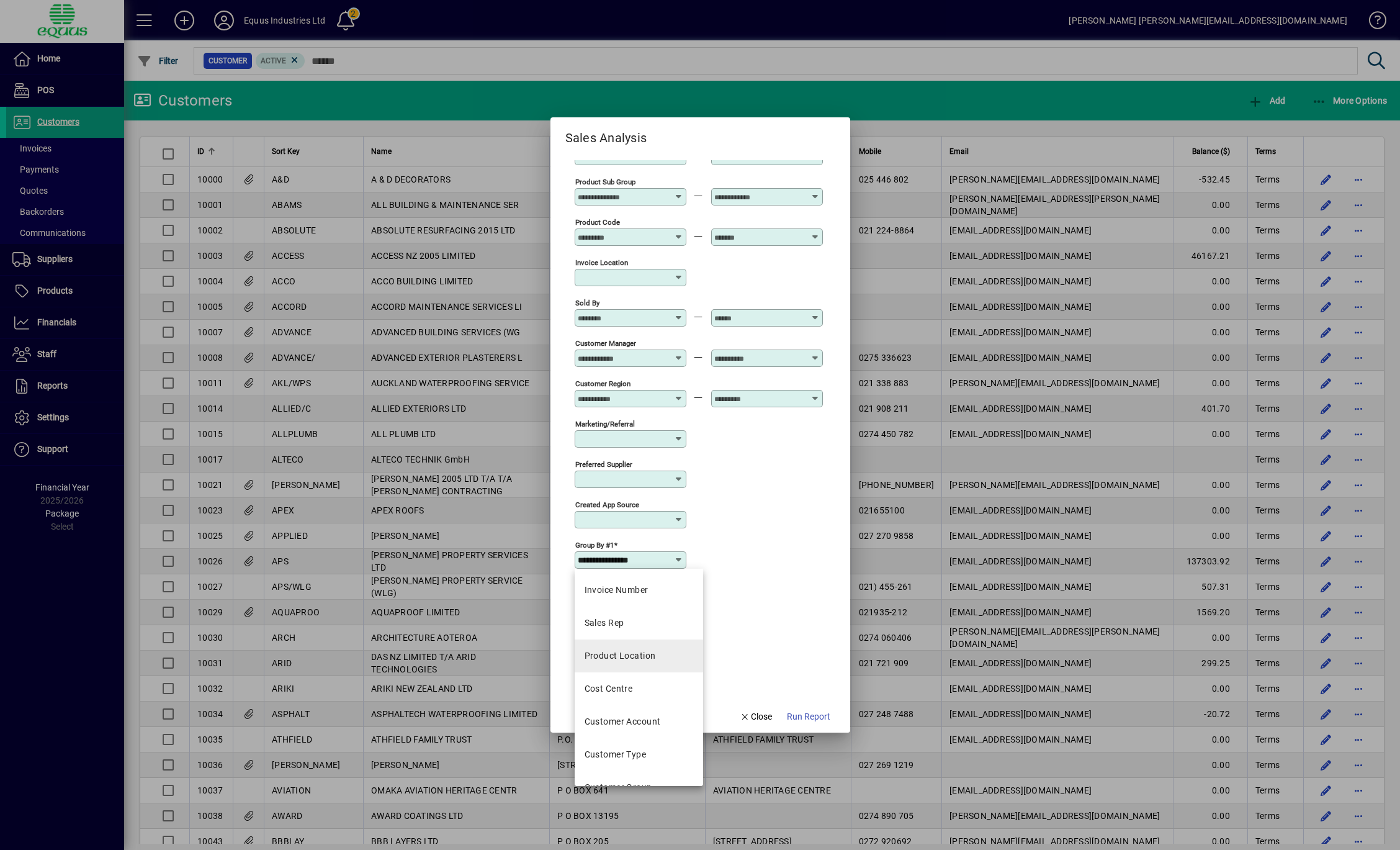
click at [657, 658] on mat-option "Product Location" at bounding box center [638, 656] width 128 height 33
type input "**********"
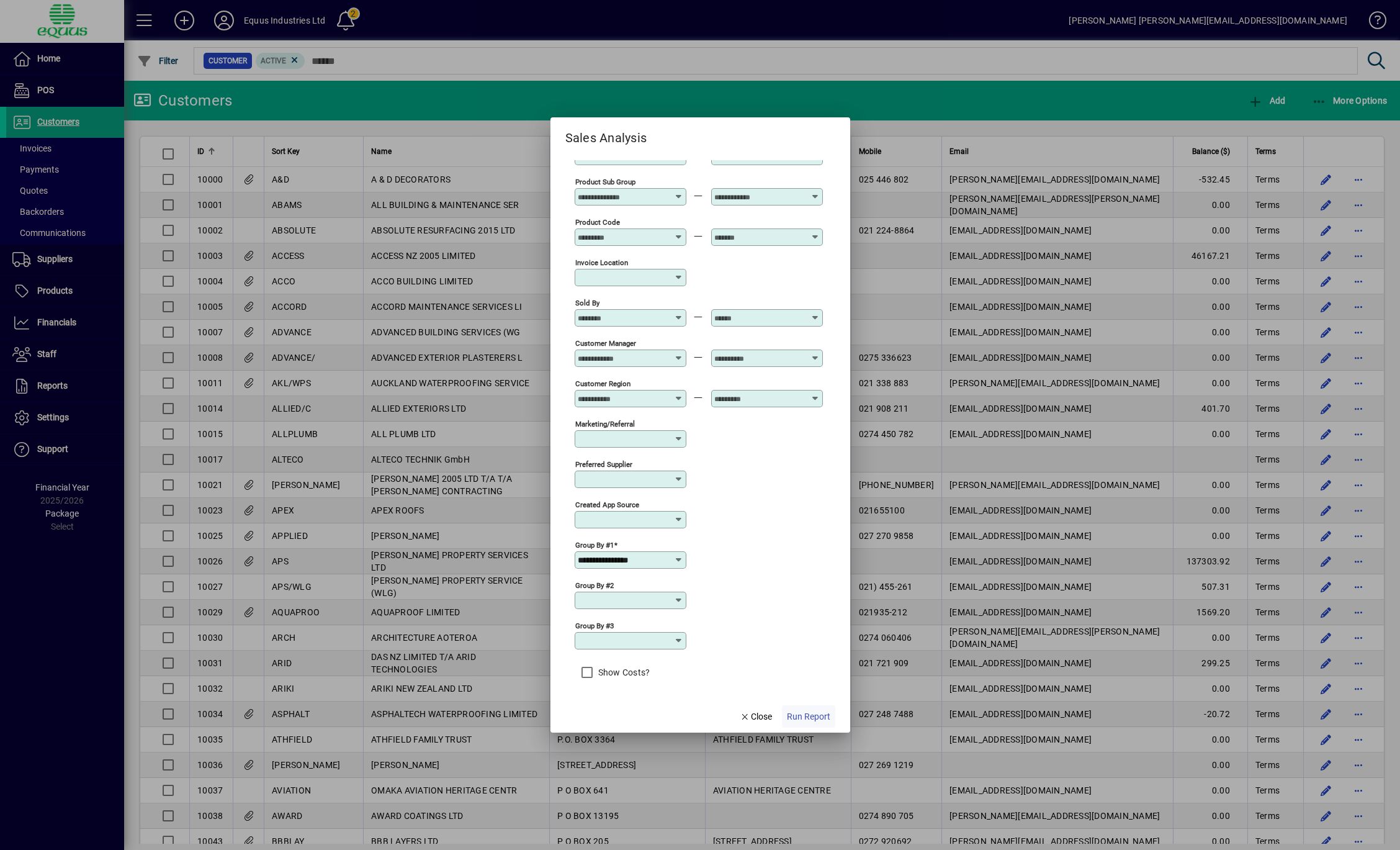
click at [804, 716] on span "Run Report" at bounding box center [807, 716] width 43 height 13
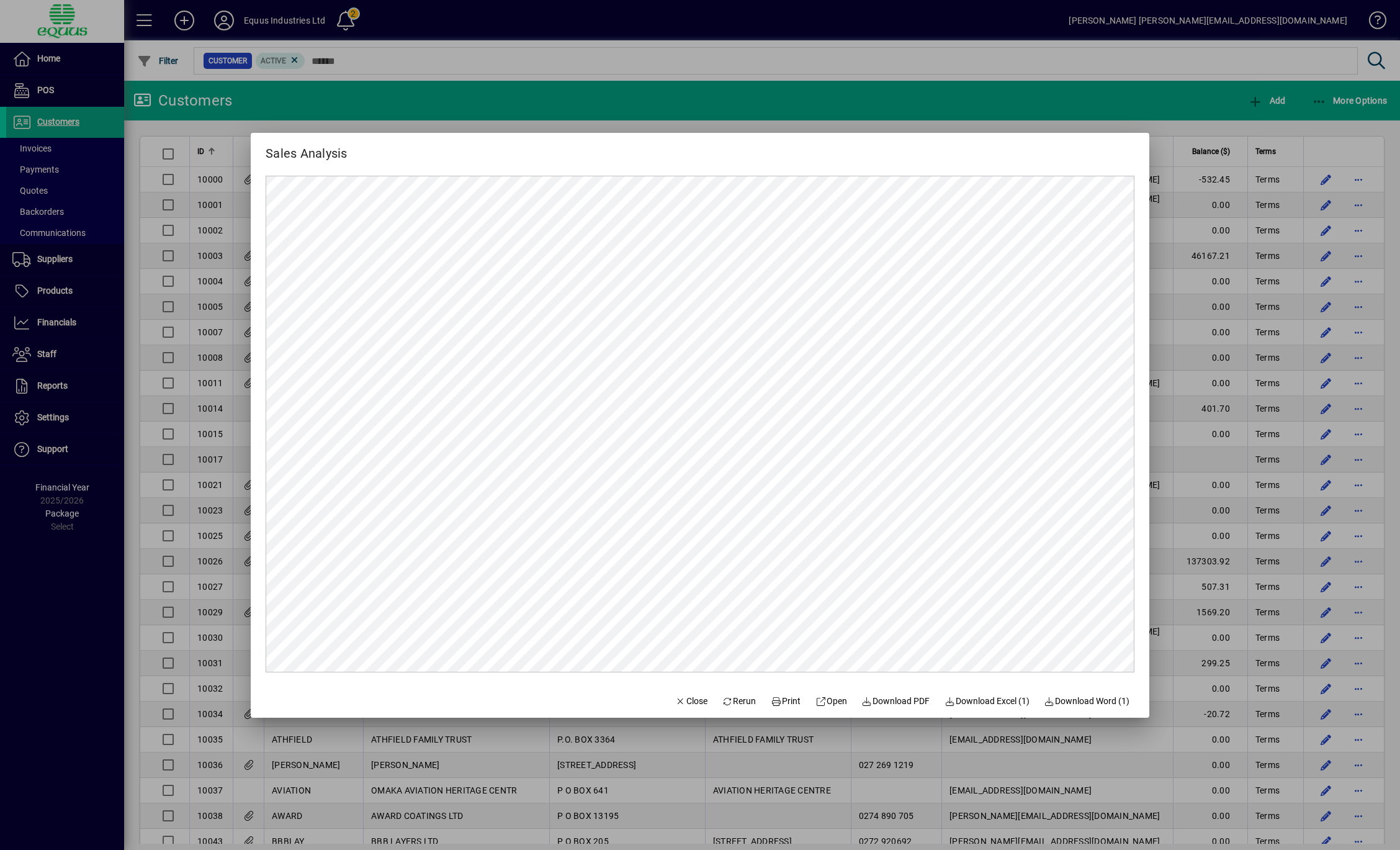
scroll to position [0, 0]
click at [675, 704] on icon "button" at bounding box center [680, 701] width 11 height 8
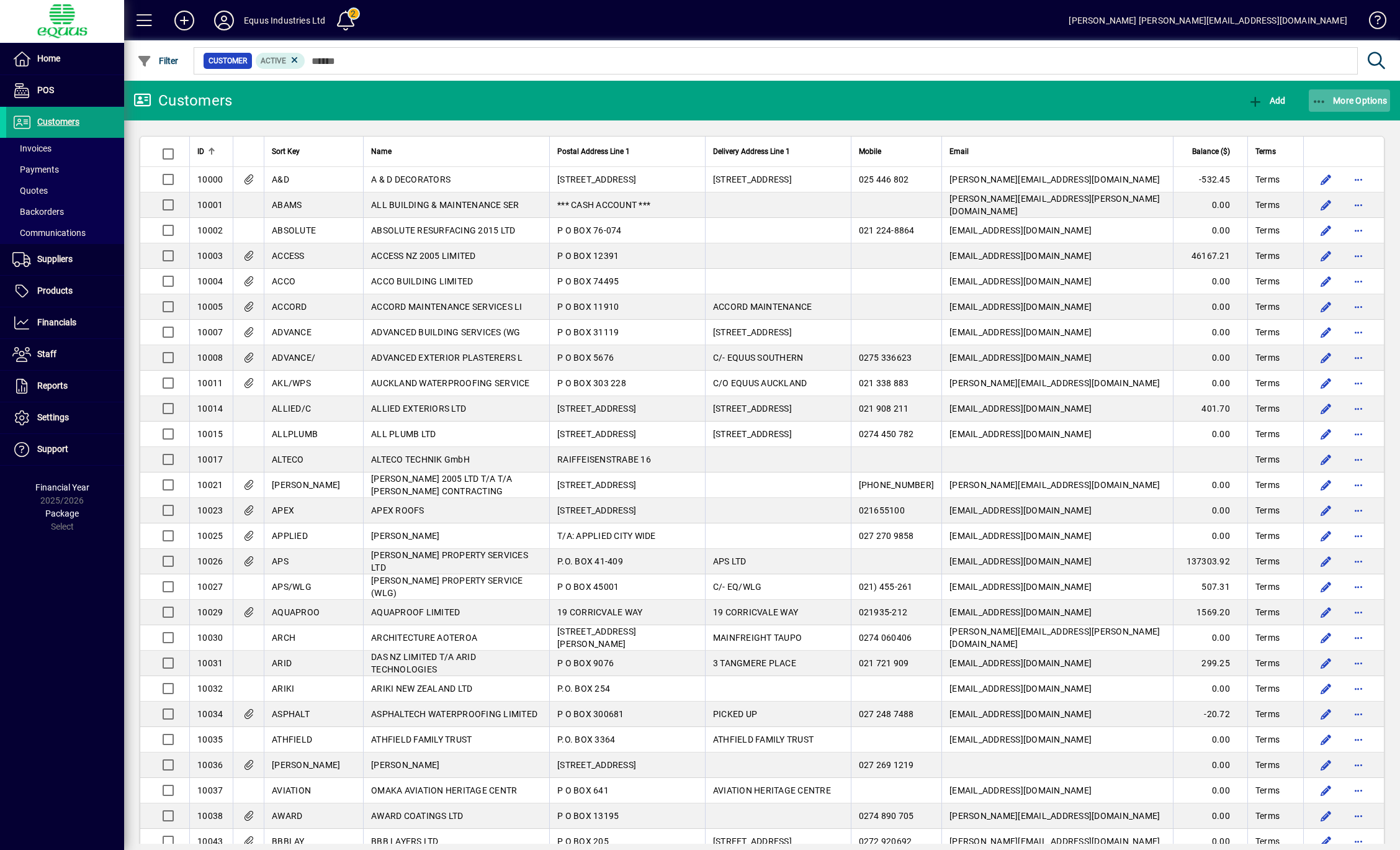
click at [1346, 95] on span "More Options" at bounding box center [1349, 100] width 76 height 10
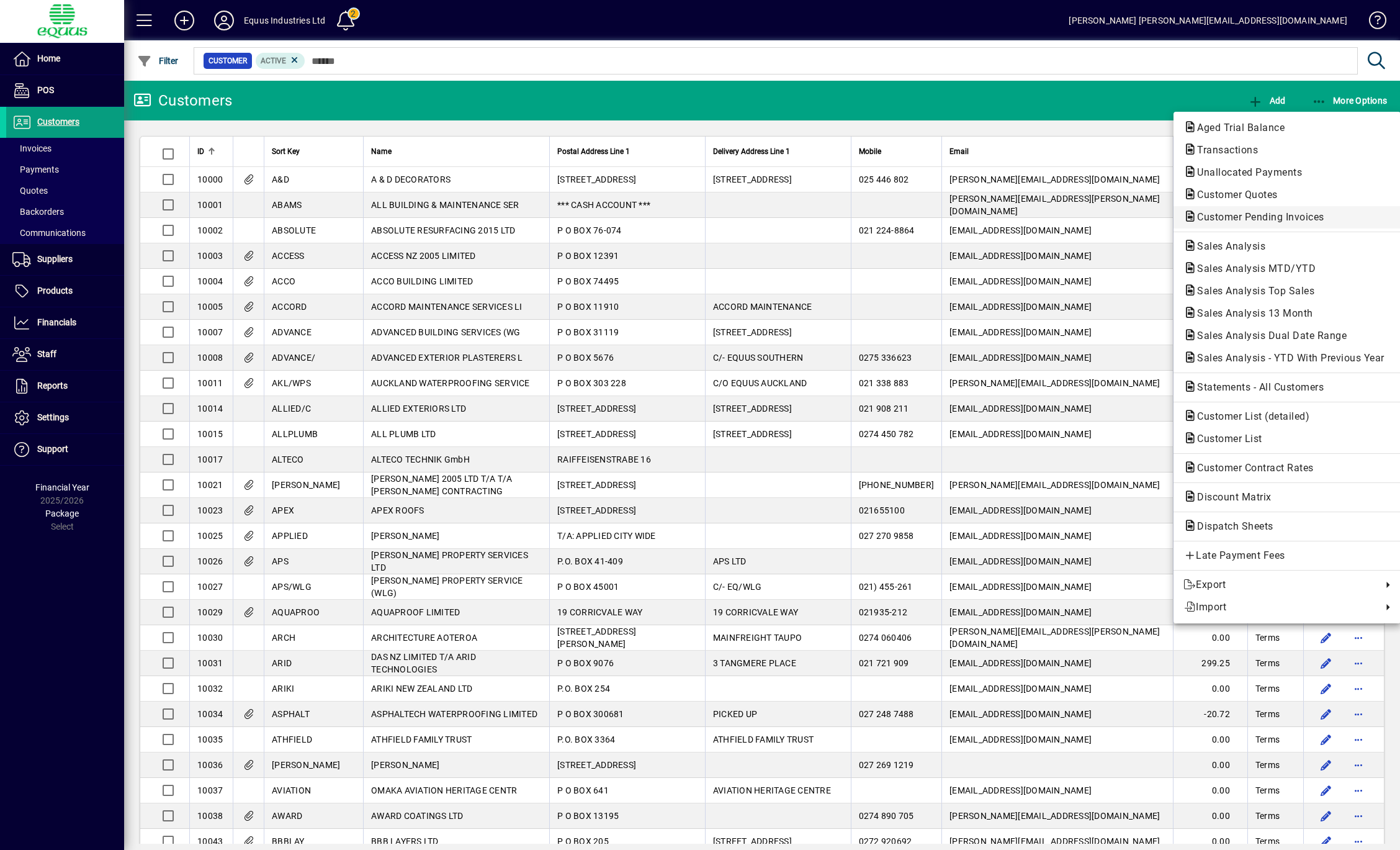
click at [1294, 218] on span "Customer Pending Invoices" at bounding box center [1256, 217] width 147 height 12
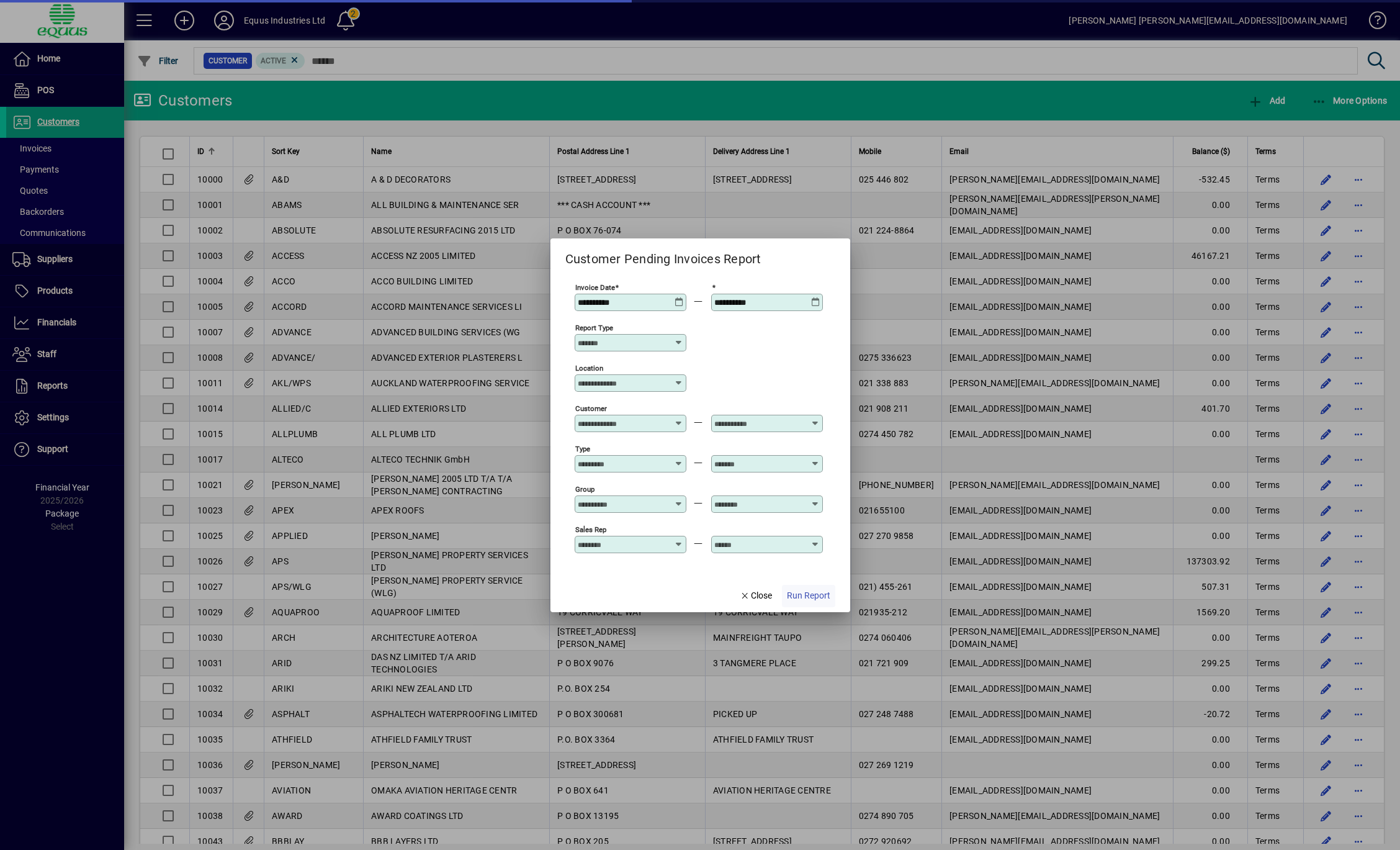
click at [811, 596] on span "Run Report" at bounding box center [807, 596] width 43 height 13
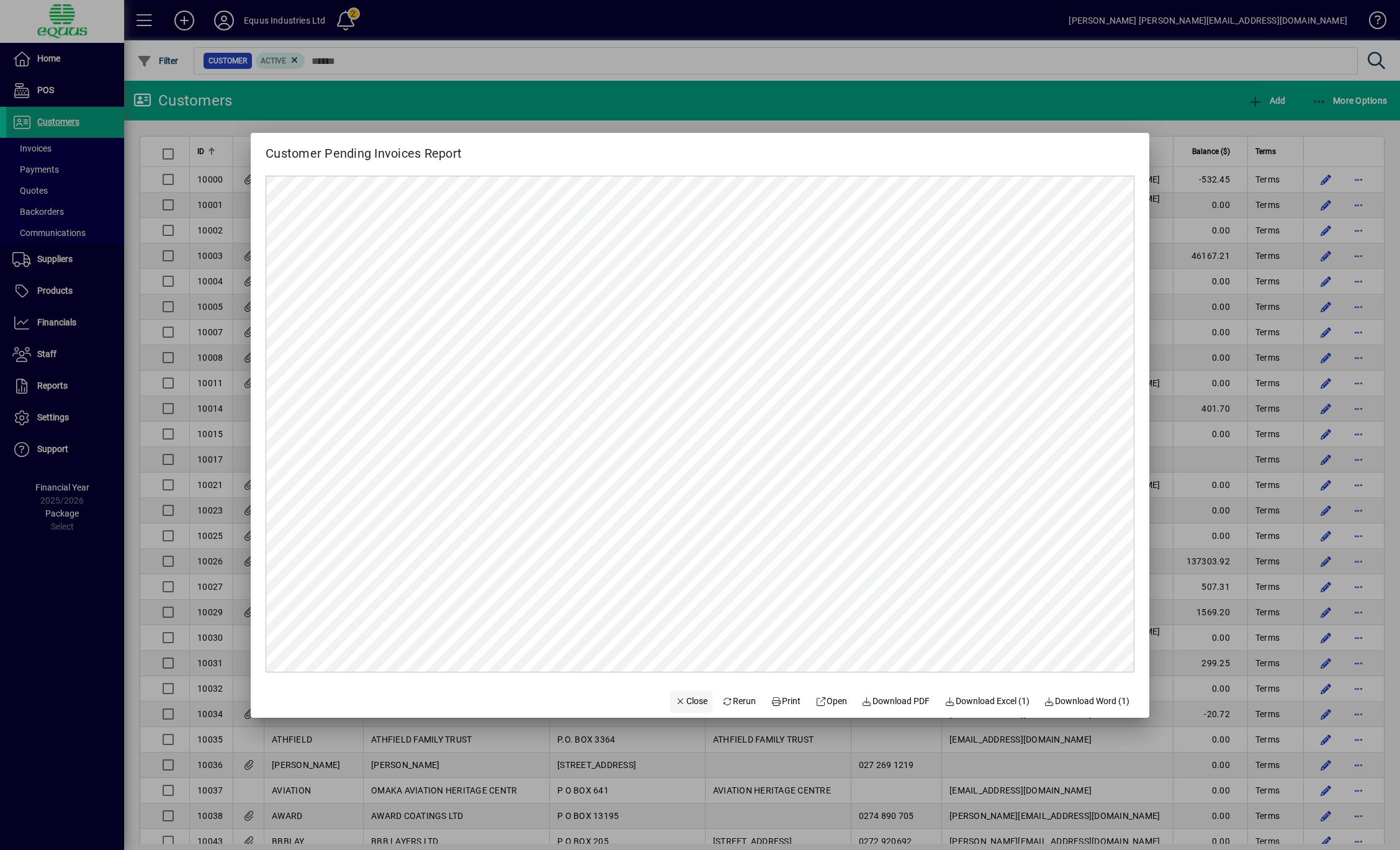
click at [682, 699] on span "Close" at bounding box center [690, 701] width 32 height 13
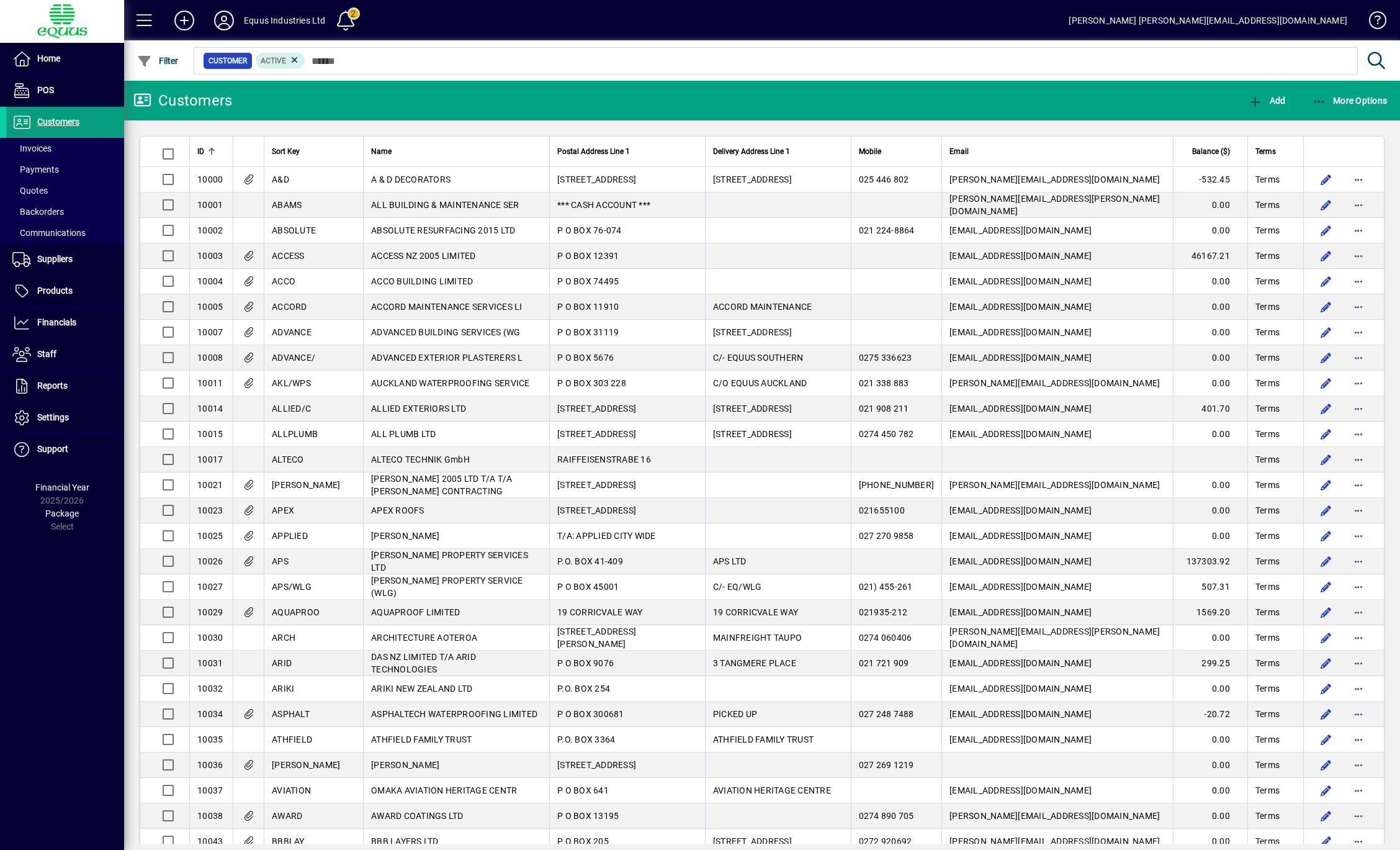
click at [227, 23] on icon at bounding box center [223, 21] width 25 height 20
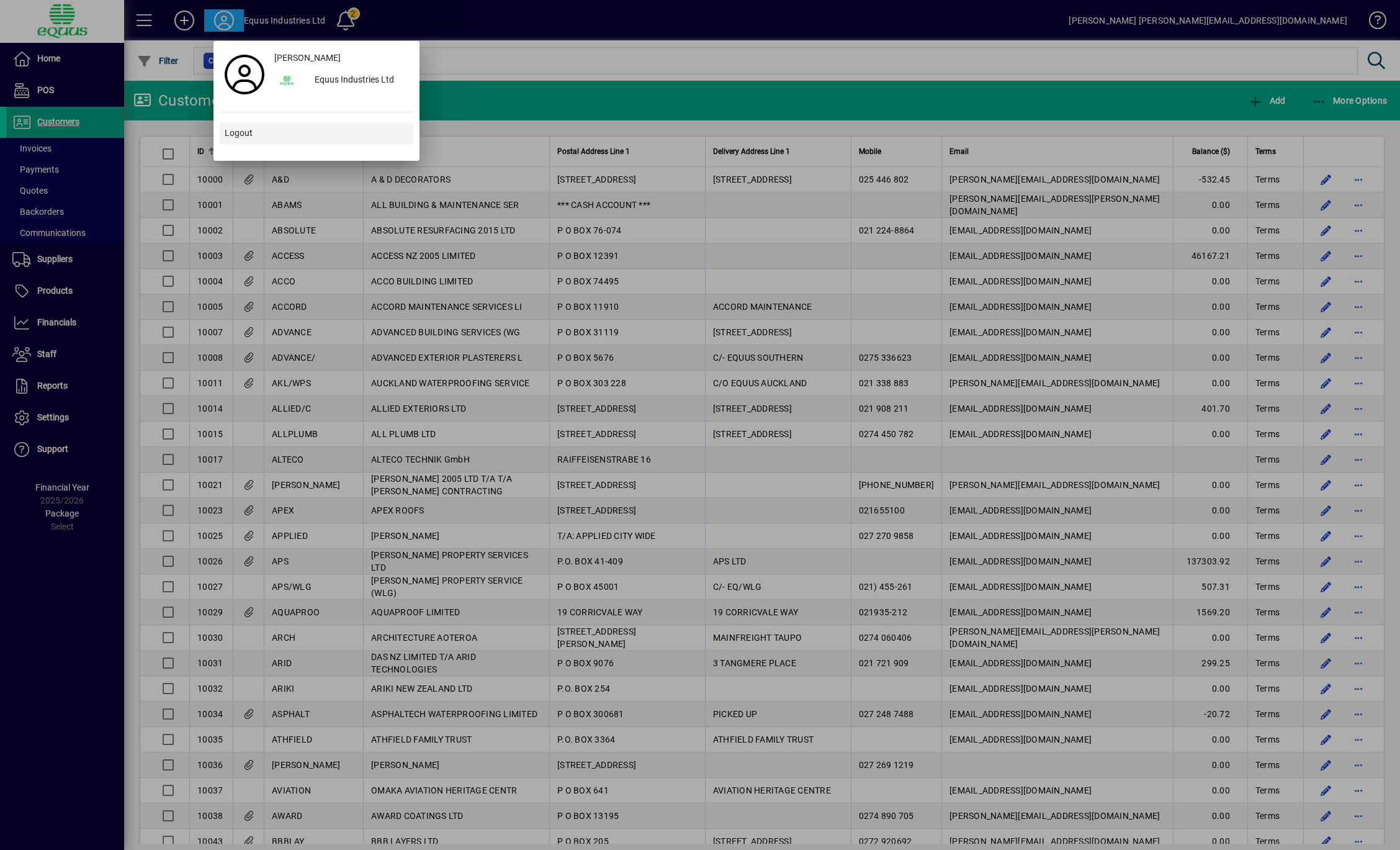
click at [243, 134] on span "Logout" at bounding box center [239, 133] width 28 height 13
